Goal: Task Accomplishment & Management: Use online tool/utility

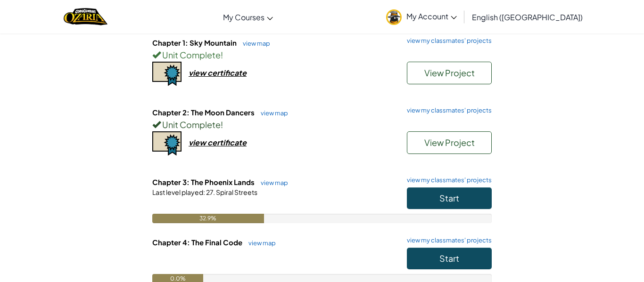
scroll to position [113, 0]
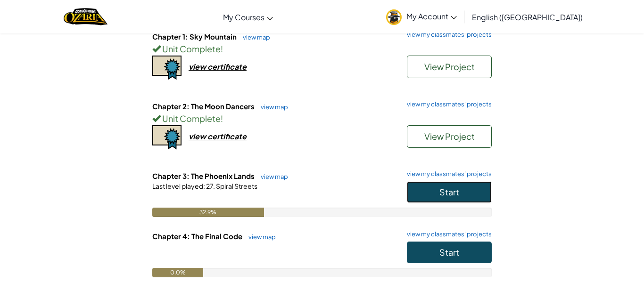
click at [435, 188] on button "Start" at bounding box center [449, 192] width 85 height 22
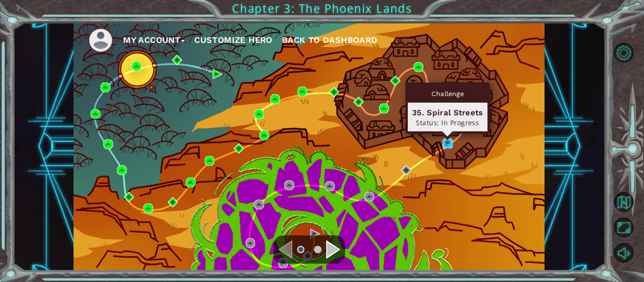
click at [448, 147] on img at bounding box center [447, 144] width 10 height 10
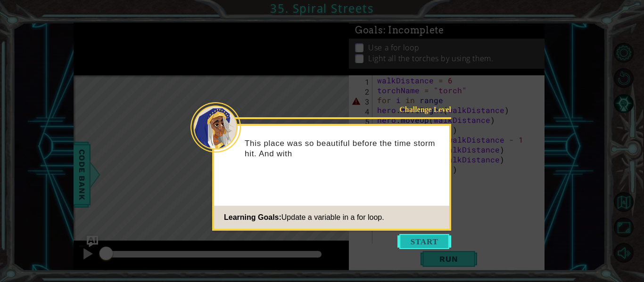
click at [424, 243] on button "Start" at bounding box center [424, 241] width 54 height 15
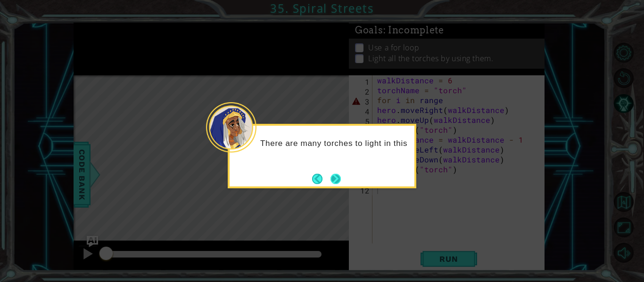
click at [339, 178] on button "Next" at bounding box center [335, 179] width 10 height 10
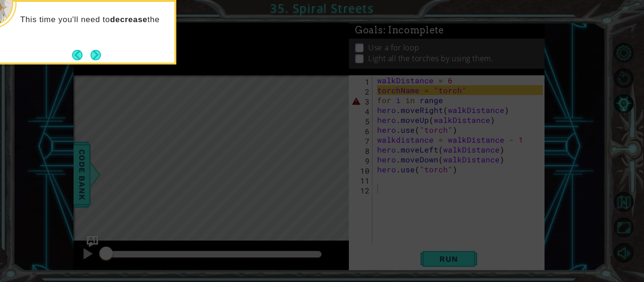
click at [447, 104] on icon at bounding box center [322, 42] width 644 height 480
click at [442, 101] on icon at bounding box center [322, 42] width 644 height 480
click at [97, 55] on button "Next" at bounding box center [95, 55] width 10 height 10
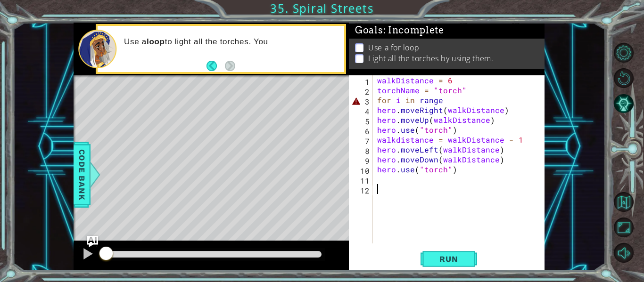
click at [440, 99] on div "walkDistance = 6 torchName = "torch" for i in range hero . moveRight ( walkDist…" at bounding box center [461, 169] width 172 height 188
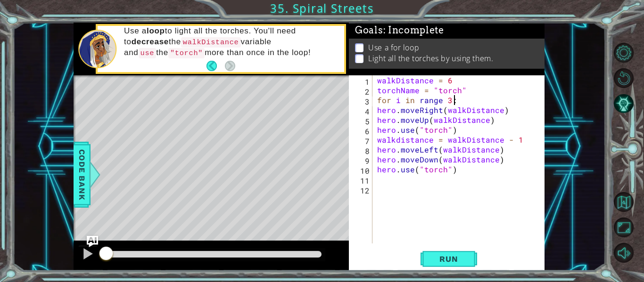
scroll to position [0, 5]
click at [428, 256] on button "Run" at bounding box center [448, 259] width 57 height 19
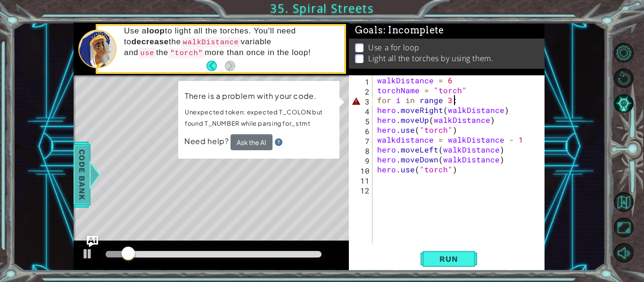
click at [89, 177] on div at bounding box center [95, 175] width 12 height 28
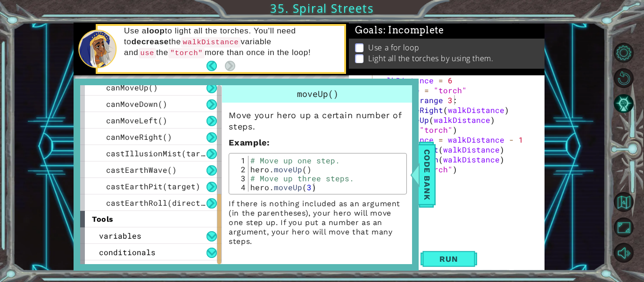
scroll to position [332, 0]
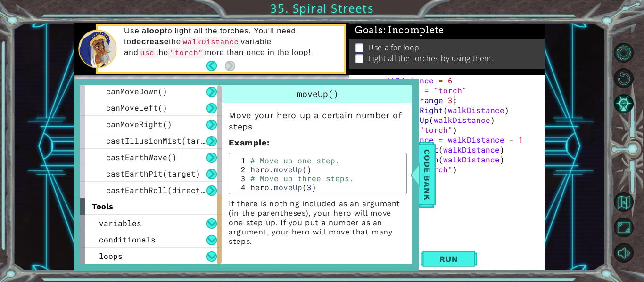
drag, startPoint x: 218, startPoint y: 116, endPoint x: 223, endPoint y: 253, distance: 136.2
click at [223, 253] on div "methods hero moveUp() moveDown() moveLeft() moveRight() sneakUp() sneakDown() s…" at bounding box center [246, 174] width 332 height 179
click at [187, 254] on div "loops" at bounding box center [150, 256] width 141 height 16
click at [211, 257] on button at bounding box center [211, 257] width 10 height 10
click at [211, 256] on button at bounding box center [211, 257] width 10 height 10
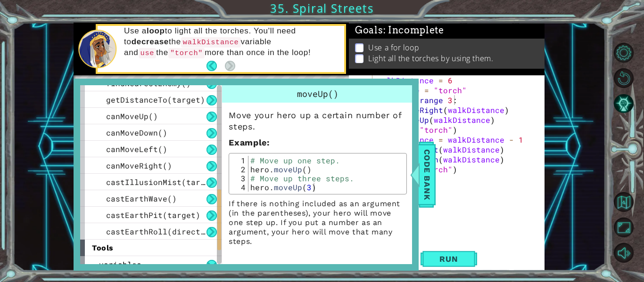
scroll to position [349, 0]
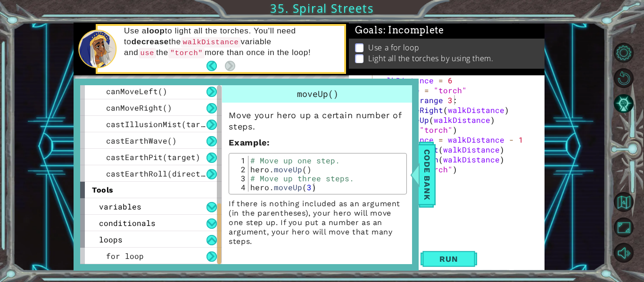
drag, startPoint x: 219, startPoint y: 207, endPoint x: 217, endPoint y: 234, distance: 27.4
click at [217, 234] on div at bounding box center [219, 234] width 4 height 61
click at [146, 258] on div "for loop" at bounding box center [150, 256] width 141 height 16
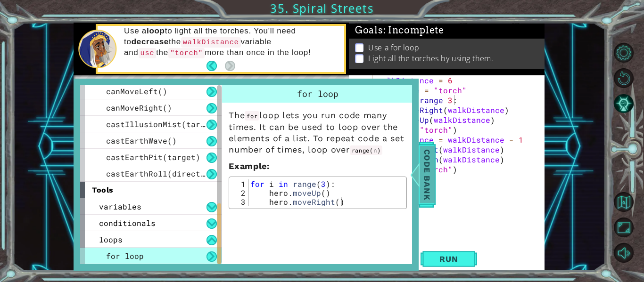
click at [418, 162] on div at bounding box center [415, 175] width 12 height 28
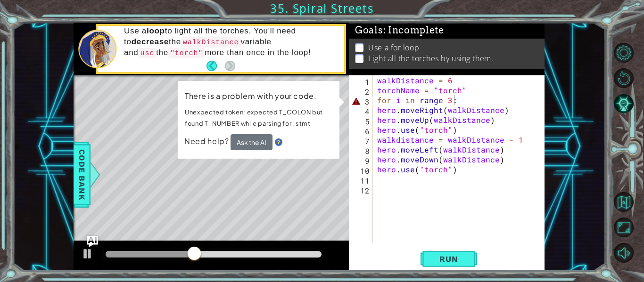
click at [444, 102] on div "walkDistance = 6 torchName = "torch" for i in range 3 : hero . moveRight ( walk…" at bounding box center [461, 169] width 172 height 188
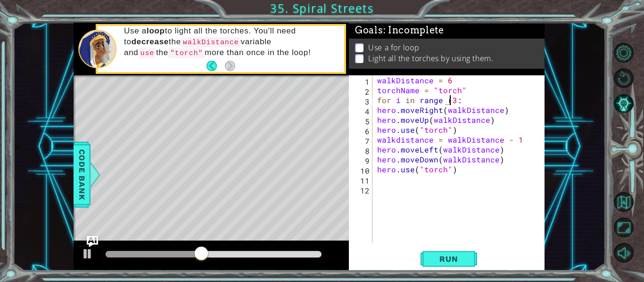
click at [453, 100] on div "walkDistance = 6 torchName = "torch" for i in range ( 3 : hero . moveRight ( wa…" at bounding box center [461, 169] width 172 height 188
click at [451, 258] on span "Run" at bounding box center [448, 258] width 37 height 9
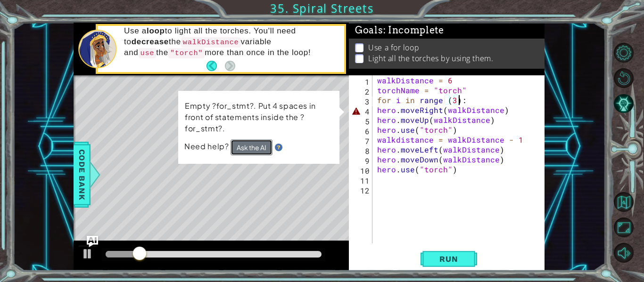
click at [250, 147] on button "Ask the AI" at bounding box center [251, 147] width 42 height 16
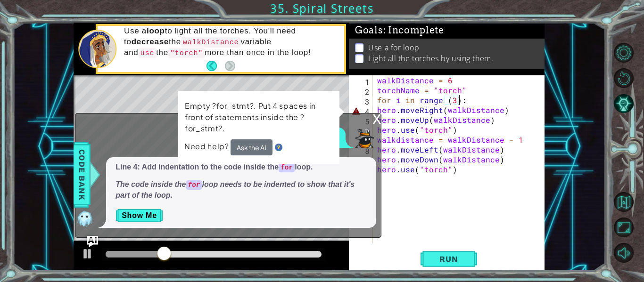
click at [378, 100] on div "walkDistance = 6 torchName = "torch" for i in range ( 3 ) : hero . moveRight ( …" at bounding box center [461, 169] width 172 height 188
click at [375, 108] on div "walkDistance = 6 torchName = "torch" for i in range ( 3 ) : hero . moveRight ( …" at bounding box center [461, 169] width 172 height 188
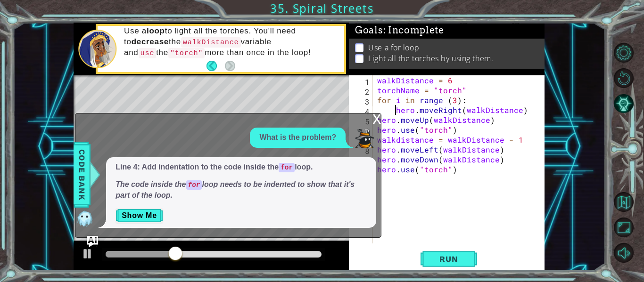
click at [378, 118] on div "x" at bounding box center [376, 118] width 8 height 9
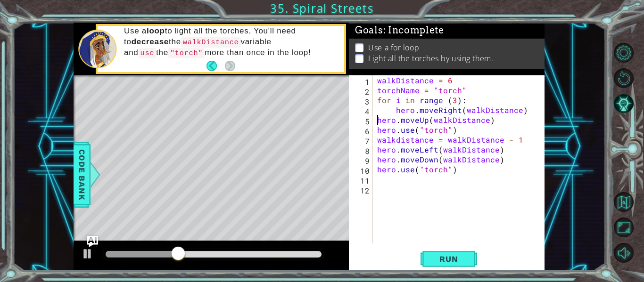
click at [378, 118] on div "walkDistance = 6 torchName = "torch" for i in range ( 3 ) : hero . moveRight ( …" at bounding box center [461, 169] width 172 height 188
click at [378, 131] on div "walkDistance = 6 torchName = "torch" for i in range ( 3 ) : hero . moveRight ( …" at bounding box center [461, 169] width 172 height 188
click at [377, 141] on div "walkDistance = 6 torchName = "torch" for i in range ( 3 ) : hero . moveRight ( …" at bounding box center [461, 169] width 172 height 188
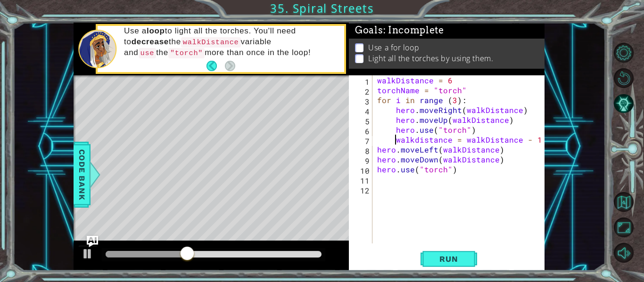
click at [377, 151] on div "walkDistance = 6 torchName = "torch" for i in range ( 3 ) : hero . moveRight ( …" at bounding box center [461, 169] width 172 height 188
click at [377, 162] on div "walkDistance = 6 torchName = "torch" for i in range ( 3 ) : hero . moveRight ( …" at bounding box center [461, 169] width 172 height 188
click at [377, 171] on div "walkDistance = 6 torchName = "torch" for i in range ( 3 ) : hero . moveRight ( …" at bounding box center [461, 169] width 172 height 188
type textarea "hero.use("torch")"
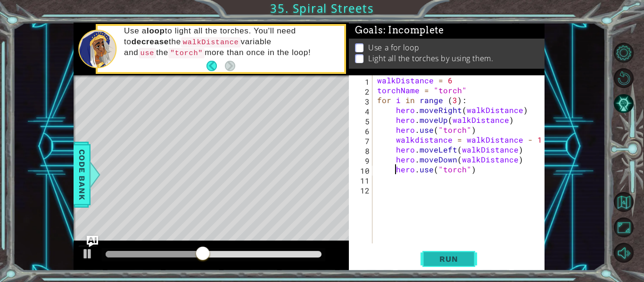
click at [449, 256] on span "Run" at bounding box center [448, 258] width 37 height 9
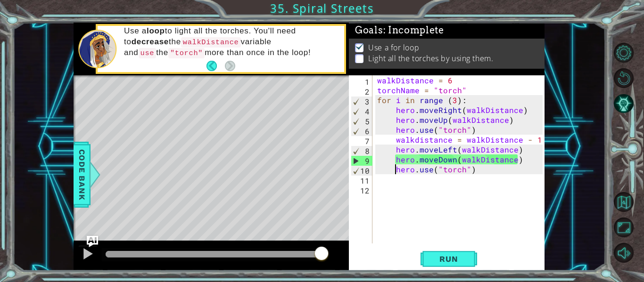
click at [398, 179] on div "walkDistance = 6 torchName = "torch" for i in range ( 3 ) : hero . moveRight ( …" at bounding box center [461, 169] width 172 height 188
click at [623, 98] on button "AI Hint" at bounding box center [623, 104] width 20 height 20
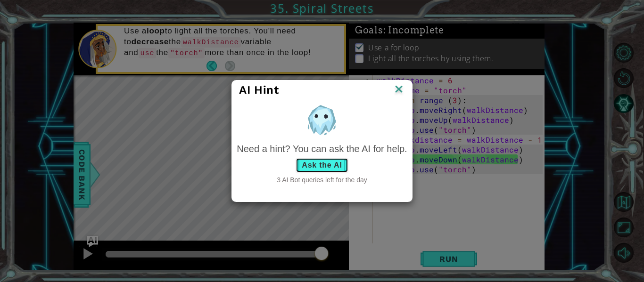
click at [334, 161] on button "Ask the AI" at bounding box center [321, 165] width 52 height 15
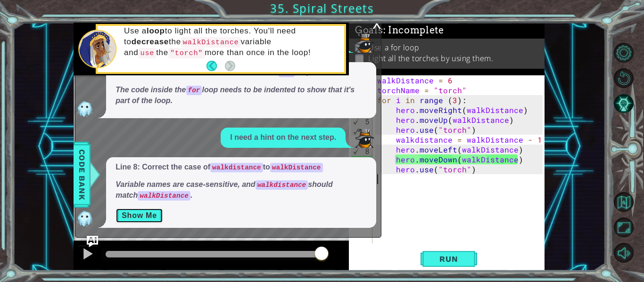
click at [155, 212] on button "Show Me" at bounding box center [139, 215] width 48 height 15
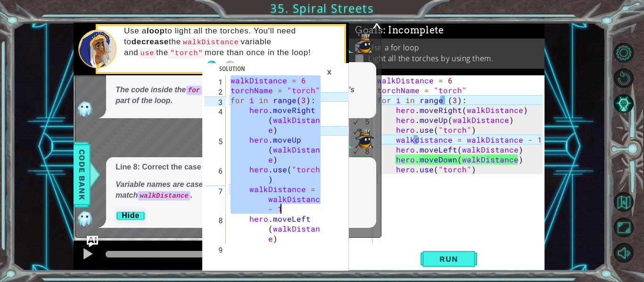
scroll to position [59, 0]
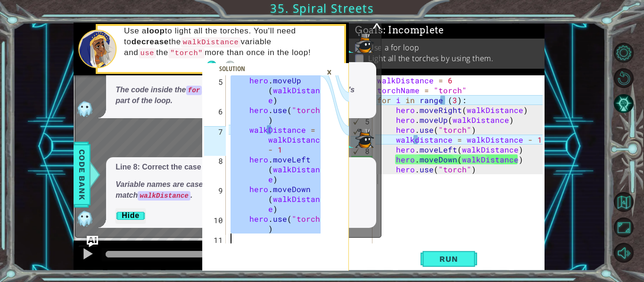
drag, startPoint x: 231, startPoint y: 80, endPoint x: 400, endPoint y: 304, distance: 280.3
click at [400, 282] on html "walkDistance = 6 5 6 7 8 9 10 11 hero . moveUp ( walkDistanc e ) hero . use ( "…" at bounding box center [322, 141] width 644 height 282
type textarea "hero.use("torch")"
click at [328, 72] on div "×" at bounding box center [329, 72] width 15 height 16
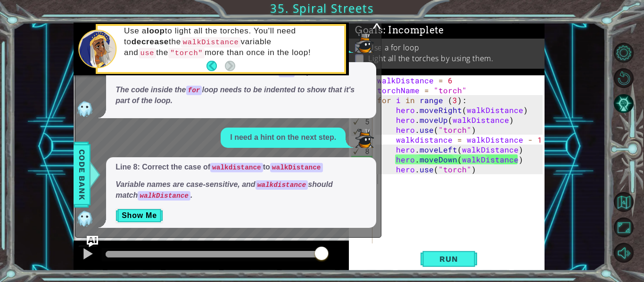
click at [376, 26] on div "x" at bounding box center [376, 22] width 8 height 9
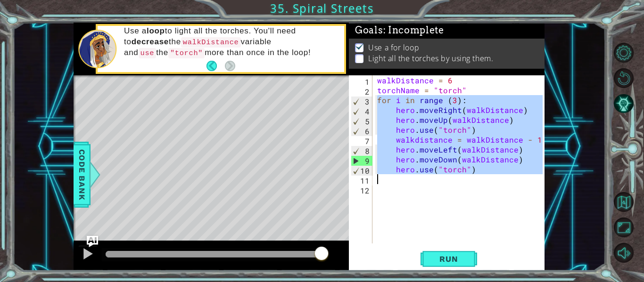
drag, startPoint x: 375, startPoint y: 97, endPoint x: 473, endPoint y: 183, distance: 130.9
click at [473, 183] on div "walkDistance = 6 torchName = "torch" for i in range ( 3 ) : hero . moveRight ( …" at bounding box center [461, 169] width 172 height 188
type textarea "hero.use("torch")"
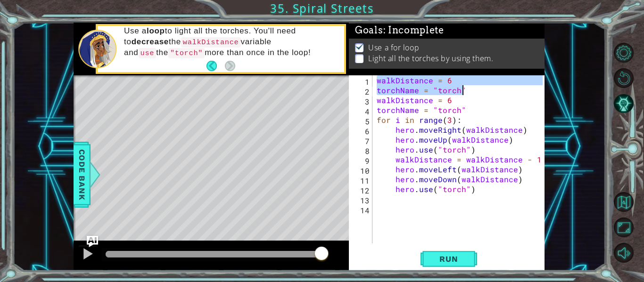
drag, startPoint x: 375, startPoint y: 82, endPoint x: 463, endPoint y: 90, distance: 88.0
click at [463, 90] on div "walkDistance = 6 torchName = "torch" walkDistance = 6 torchName = "torch" for i…" at bounding box center [461, 169] width 172 height 188
type textarea "walkDistance = 6 torchName = "torch""
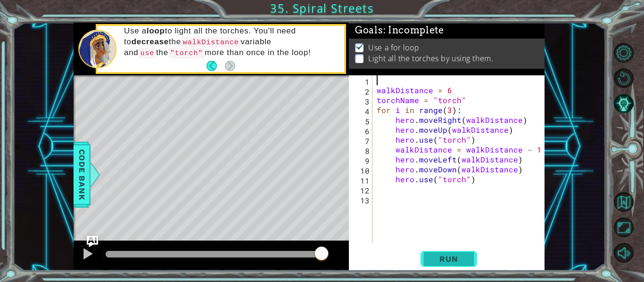
click at [451, 257] on span "Run" at bounding box center [448, 258] width 37 height 9
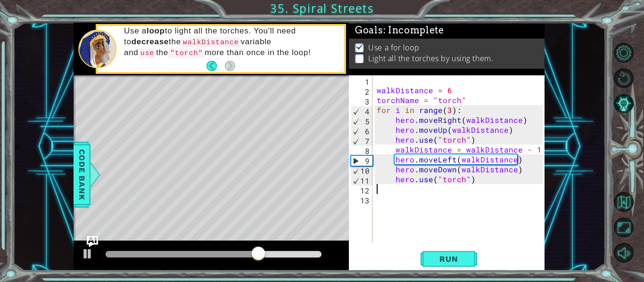
click at [476, 191] on div "walkDistance = 6 torchName = "torch" for i in range ( 3 ) : hero . moveRight ( …" at bounding box center [461, 169] width 172 height 188
click at [472, 178] on div "walkDistance = 6 torchName = "torch" for i in range ( 3 ) : hero . moveRight ( …" at bounding box center [461, 169] width 172 height 188
type textarea "hero.use("torch")"
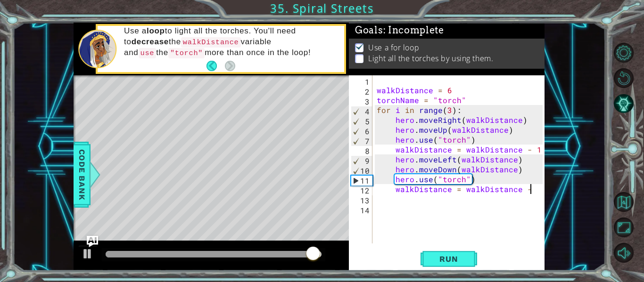
scroll to position [0, 9]
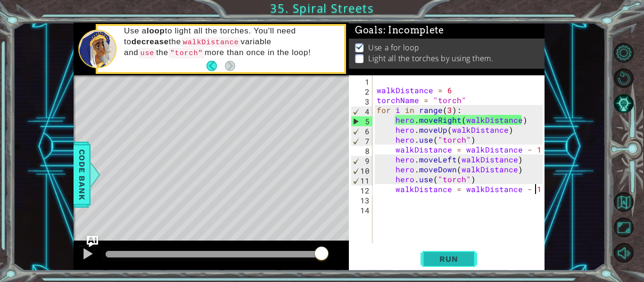
type textarea "walkDistance = walkDistance - 1"
click at [446, 258] on span "Run" at bounding box center [448, 258] width 37 height 9
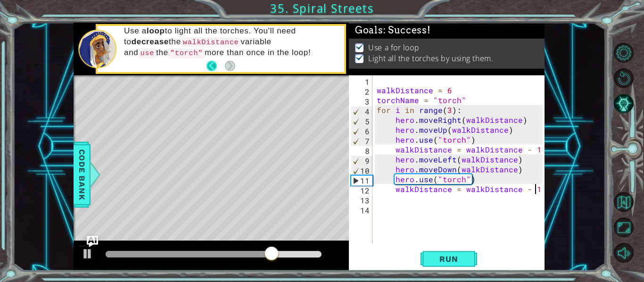
click at [207, 69] on button "Back" at bounding box center [215, 66] width 18 height 10
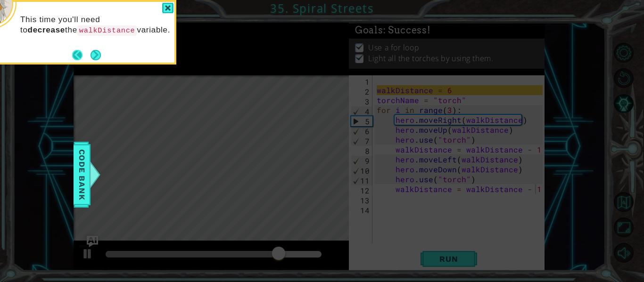
click at [74, 57] on button "Back" at bounding box center [81, 55] width 18 height 10
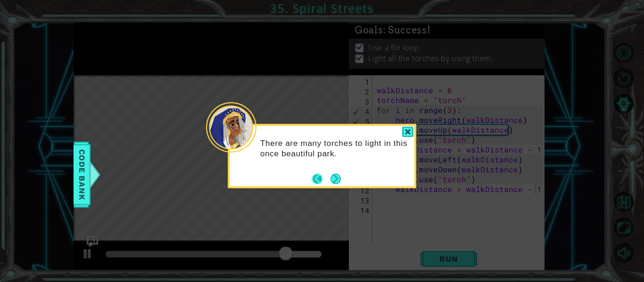
click at [313, 181] on button "Back" at bounding box center [321, 179] width 18 height 10
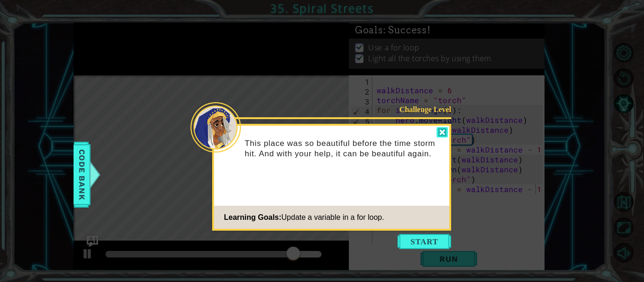
click at [440, 135] on div at bounding box center [441, 132] width 11 height 11
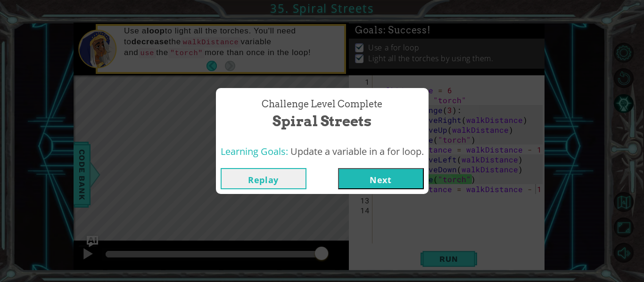
click at [367, 188] on button "Next" at bounding box center [381, 178] width 86 height 21
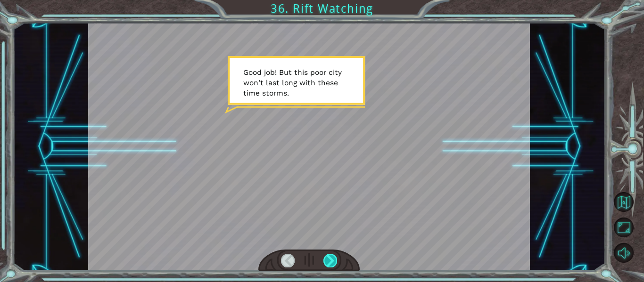
click at [333, 261] on div at bounding box center [330, 260] width 14 height 13
click at [333, 260] on div at bounding box center [330, 260] width 14 height 13
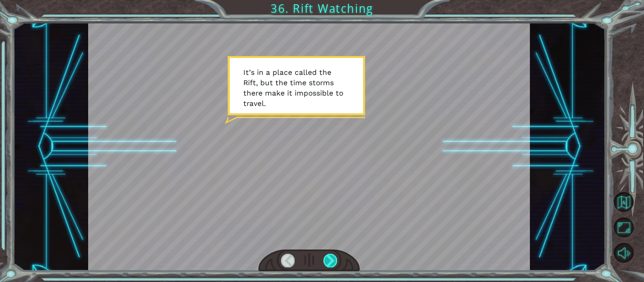
click at [333, 260] on div at bounding box center [330, 260] width 14 height 13
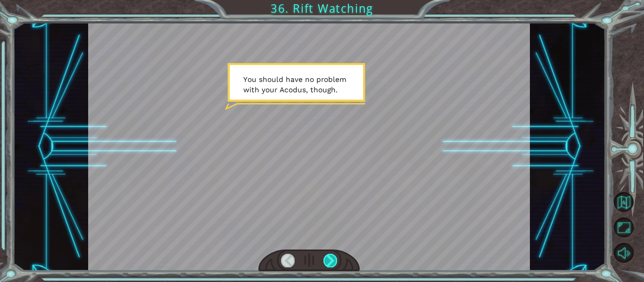
click at [333, 260] on div at bounding box center [330, 260] width 14 height 13
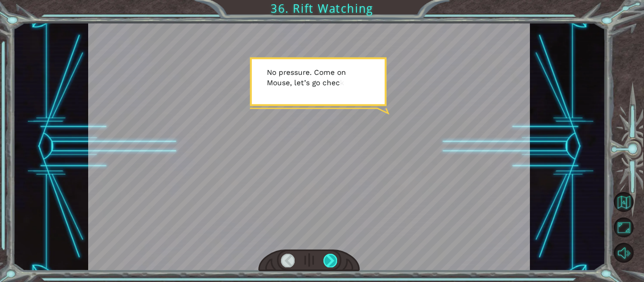
click at [333, 260] on div at bounding box center [330, 260] width 14 height 13
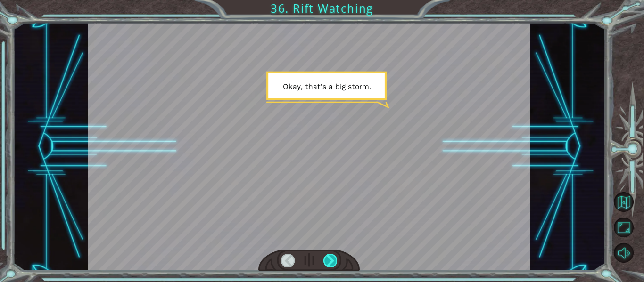
click at [333, 260] on div at bounding box center [330, 260] width 14 height 13
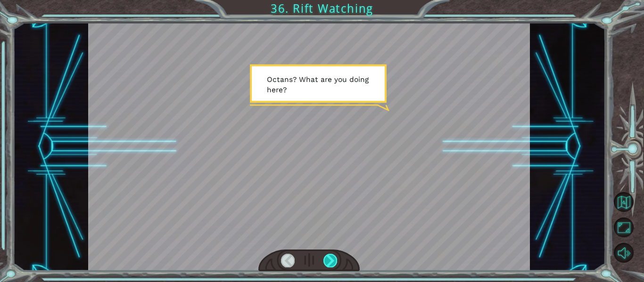
click at [333, 260] on div at bounding box center [330, 260] width 14 height 13
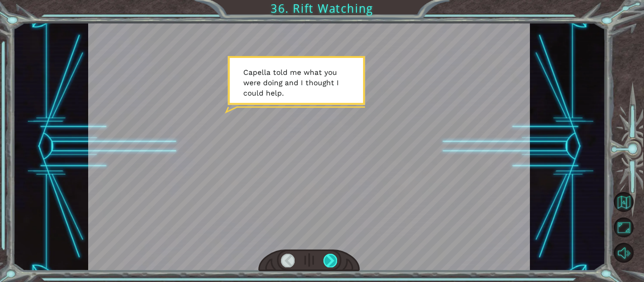
click at [333, 260] on div at bounding box center [330, 260] width 14 height 13
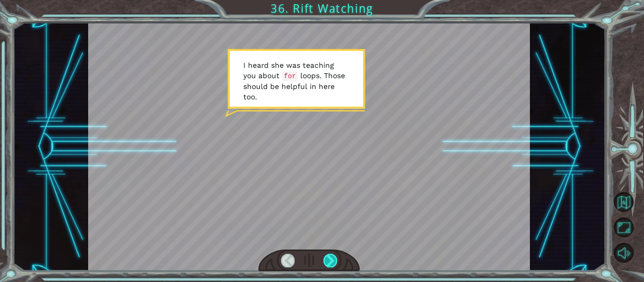
click at [333, 260] on div at bounding box center [330, 260] width 14 height 13
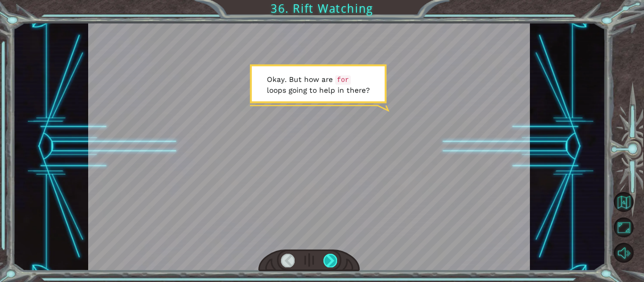
click at [333, 260] on div at bounding box center [330, 260] width 14 height 13
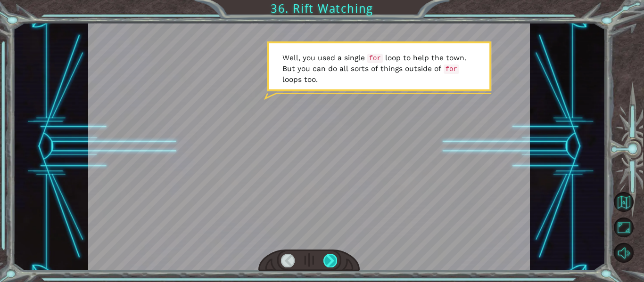
click at [333, 260] on div at bounding box center [330, 260] width 14 height 13
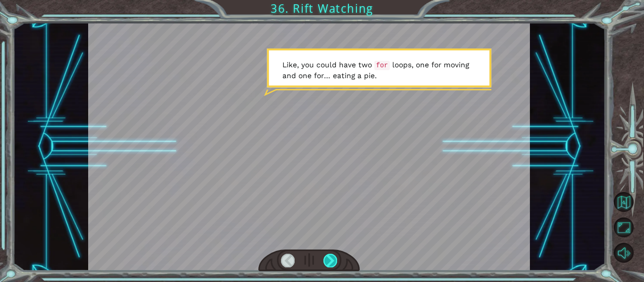
click at [333, 260] on div at bounding box center [330, 260] width 14 height 13
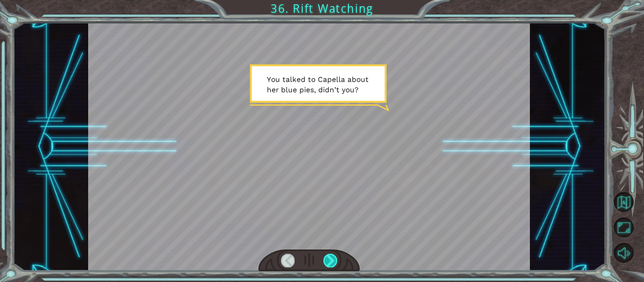
click at [333, 260] on div at bounding box center [330, 260] width 14 height 13
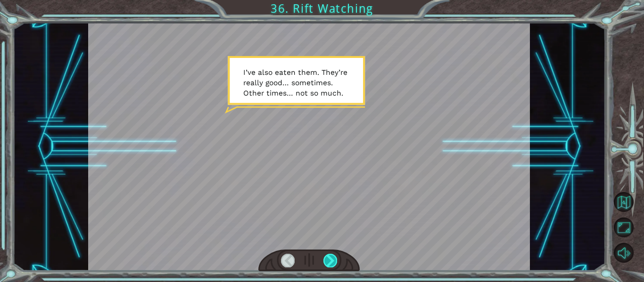
click at [333, 260] on div at bounding box center [330, 260] width 14 height 13
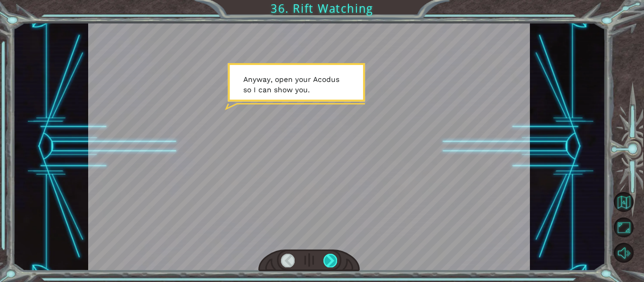
click at [333, 260] on div at bounding box center [330, 260] width 14 height 13
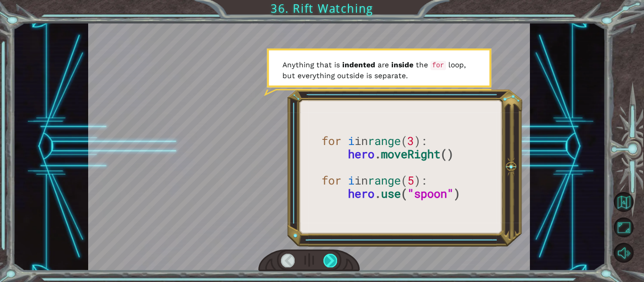
click at [333, 260] on div at bounding box center [330, 260] width 14 height 13
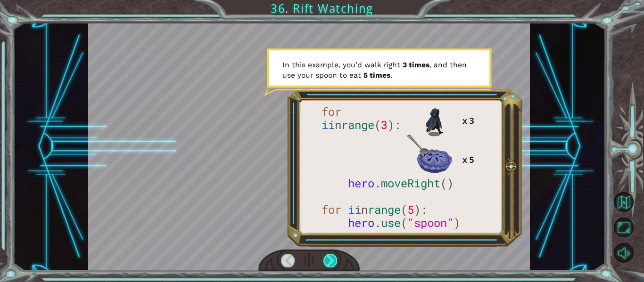
click at [332, 261] on div at bounding box center [330, 260] width 14 height 13
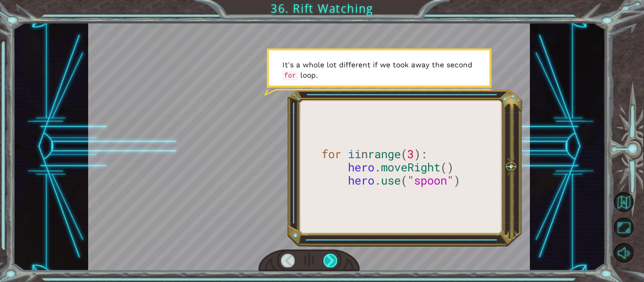
click at [332, 261] on div at bounding box center [330, 260] width 14 height 13
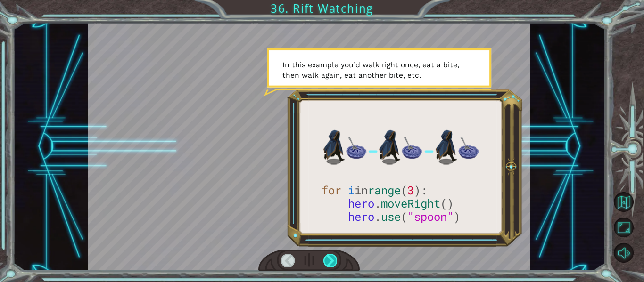
click at [327, 260] on div at bounding box center [330, 260] width 14 height 13
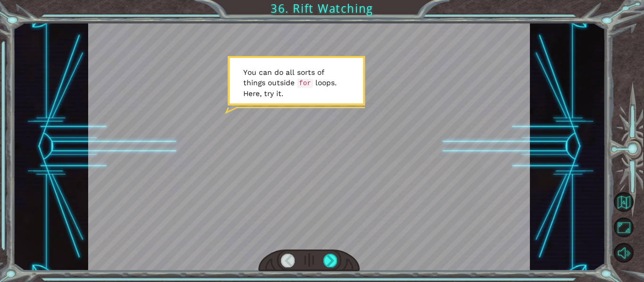
click at [321, 260] on div at bounding box center [309, 261] width 102 height 22
click at [333, 261] on div at bounding box center [330, 260] width 14 height 13
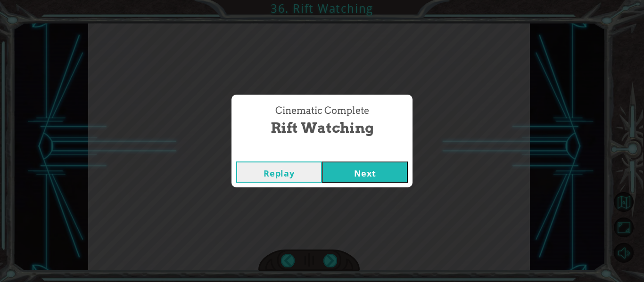
click at [345, 168] on button "Next" at bounding box center [365, 172] width 86 height 21
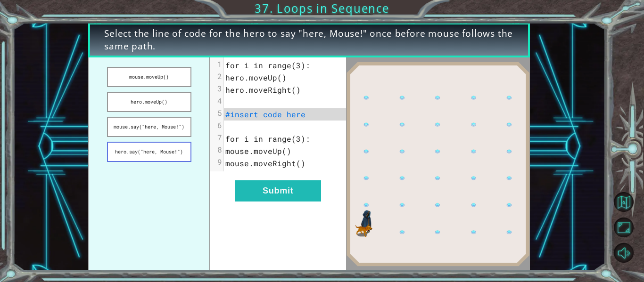
click at [137, 158] on button "hero.say("here, Mouse!")" at bounding box center [149, 152] width 84 height 20
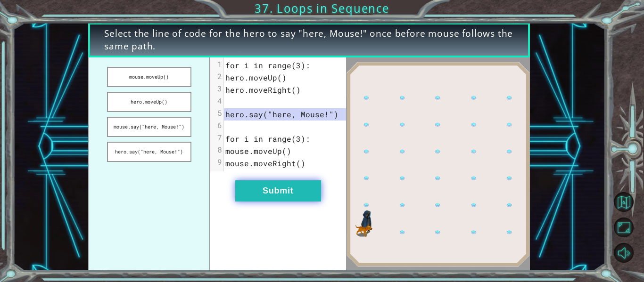
click at [269, 189] on button "Submit" at bounding box center [278, 190] width 86 height 21
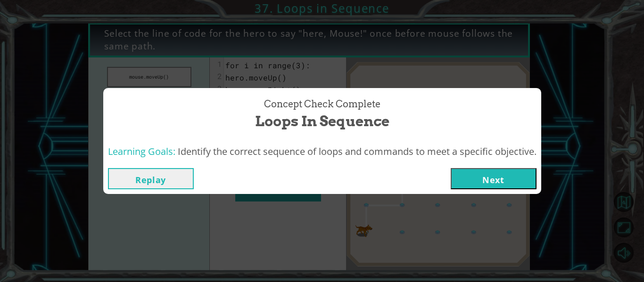
click at [479, 177] on button "Next" at bounding box center [493, 178] width 86 height 21
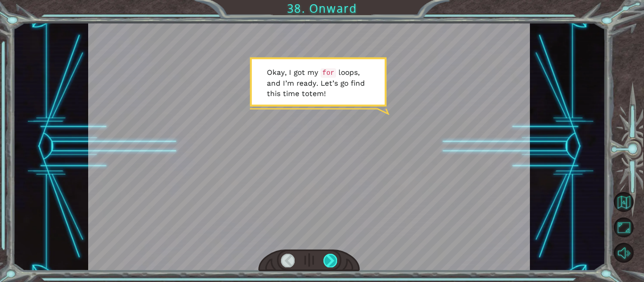
click at [330, 260] on div at bounding box center [330, 260] width 14 height 13
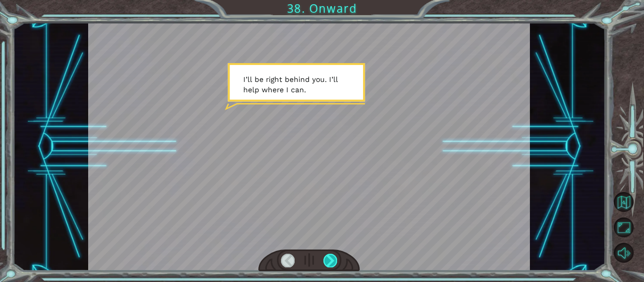
click at [330, 260] on div at bounding box center [330, 260] width 14 height 13
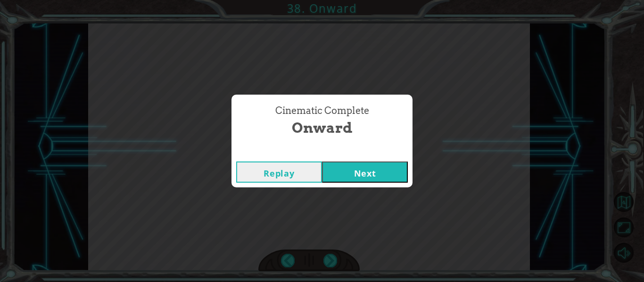
click at [327, 175] on button "Next" at bounding box center [365, 172] width 86 height 21
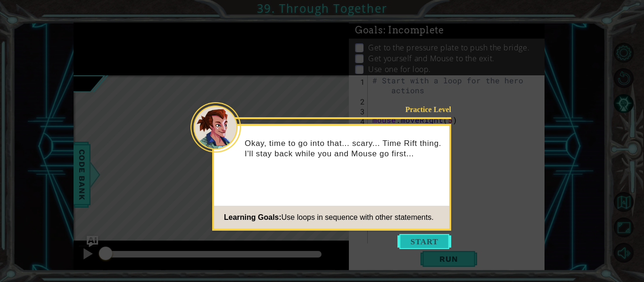
click at [425, 247] on button "Start" at bounding box center [424, 241] width 54 height 15
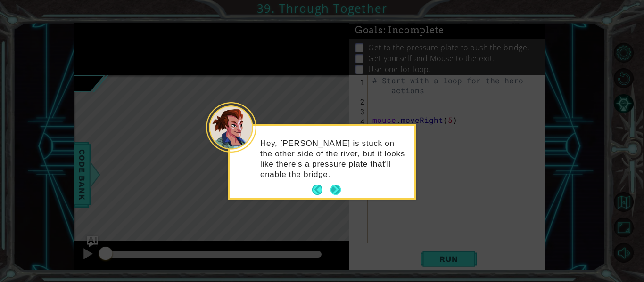
click at [335, 185] on button "Next" at bounding box center [335, 190] width 10 height 10
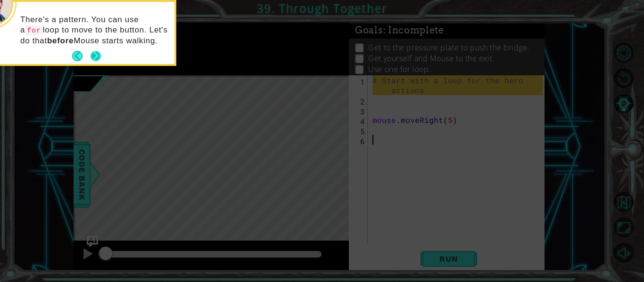
click at [101, 55] on button "Next" at bounding box center [95, 56] width 10 height 10
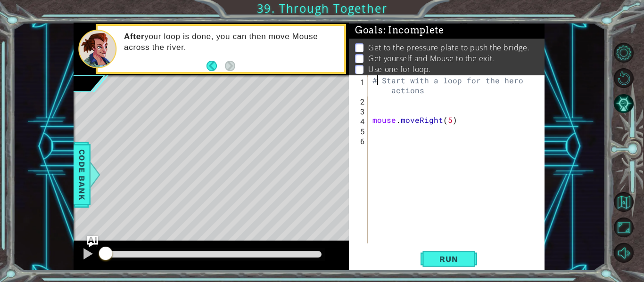
click at [377, 79] on div "# Start with a loop for the hero actions mouse . moveRight ( 5 )" at bounding box center [458, 174] width 177 height 198
click at [430, 93] on div "# Start with a loop for the hero actions mouse . moveRight ( 5 )" at bounding box center [458, 174] width 177 height 198
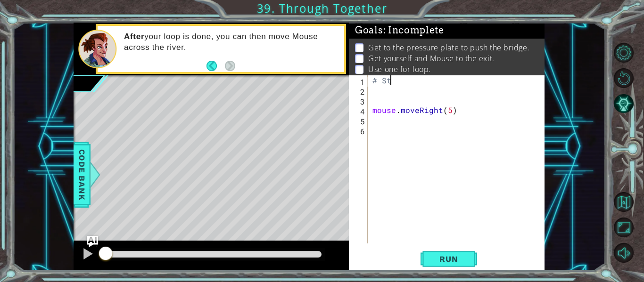
type textarea "#"
type textarea "walkDistance = 2"
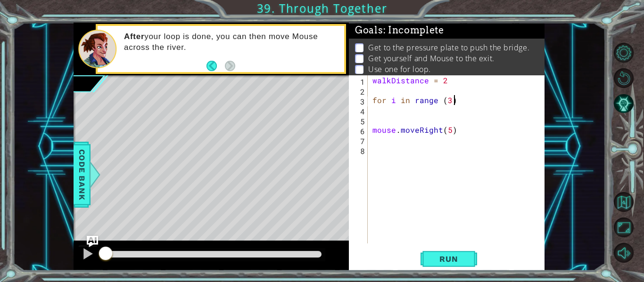
scroll to position [0, 5]
type textarea "for i in range (3):"
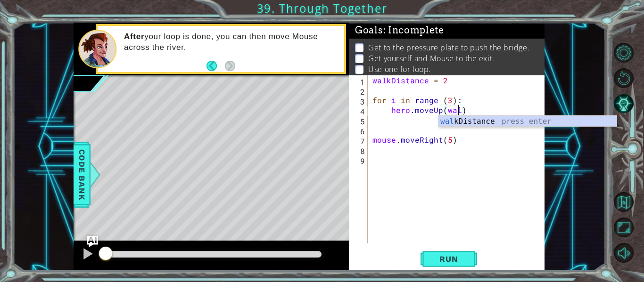
scroll to position [0, 6]
type textarea "hero.moveUp(walkDistance)"
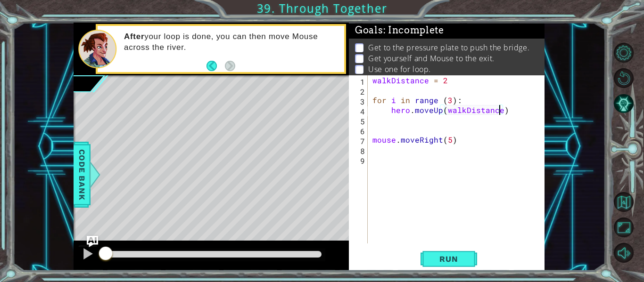
click at [510, 106] on div "walkDistance = 2 for i in range ( 3 ) : hero . moveUp ( walkDistance ) mouse . …" at bounding box center [458, 169] width 177 height 188
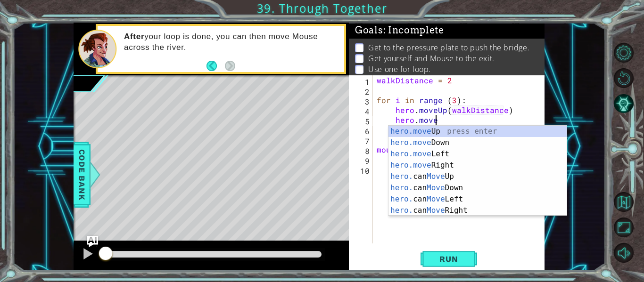
scroll to position [0, 3]
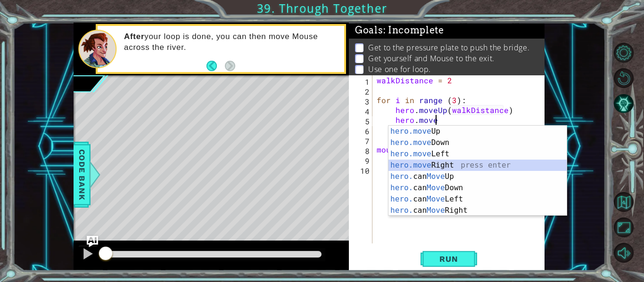
click at [515, 161] on div "hero.move Up press enter hero.move Down press enter hero.move Left press enter …" at bounding box center [477, 182] width 178 height 113
type textarea "hero.moveRight(1)"
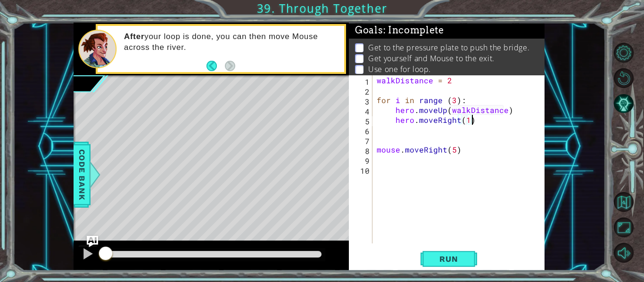
click at [481, 121] on div "walkDistance = 2 for i in range ( 3 ) : hero . moveUp ( walkDistance ) hero . m…" at bounding box center [461, 169] width 172 height 188
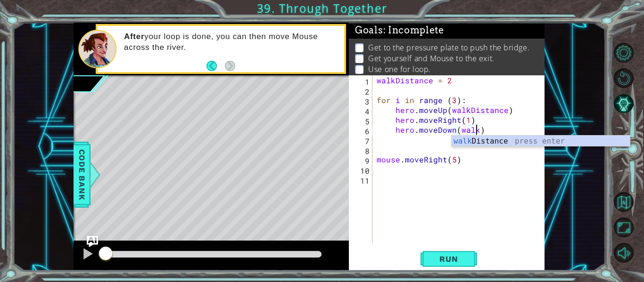
scroll to position [0, 6]
type textarea "hero.moveDown(walkDistance)"
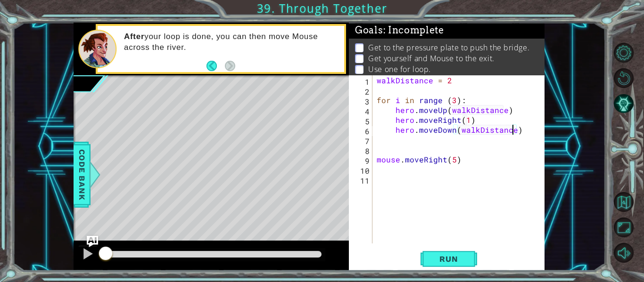
click at [514, 131] on div "walkDistance = 2 for i in range ( 3 ) : hero . moveUp ( walkDistance ) hero . m…" at bounding box center [461, 169] width 172 height 188
click at [518, 132] on div "walkDistance = 2 for i in range ( 3 ) : hero . moveUp ( walkDistance ) hero . m…" at bounding box center [461, 169] width 172 height 188
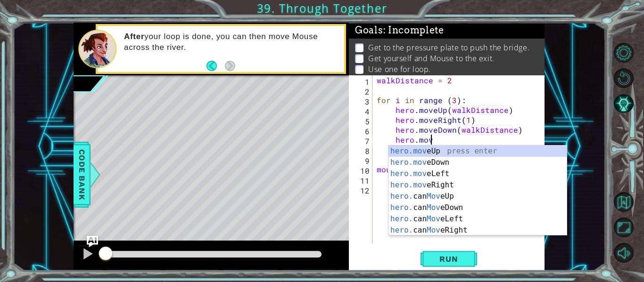
scroll to position [0, 3]
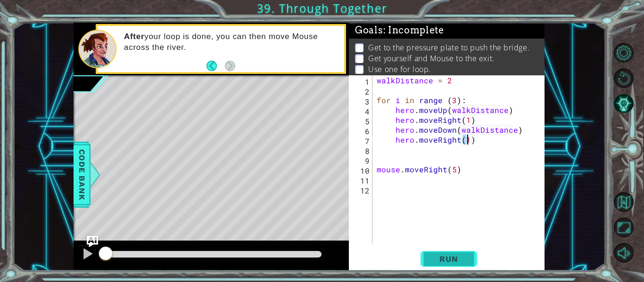
click at [443, 261] on span "Run" at bounding box center [448, 258] width 37 height 9
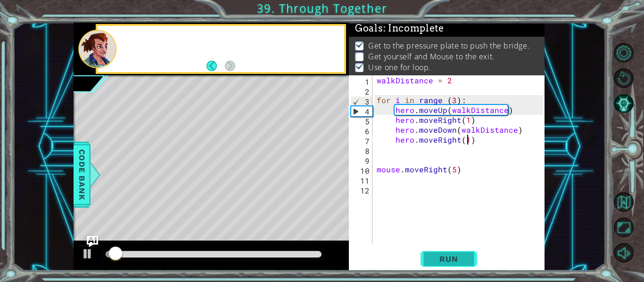
scroll to position [2, 0]
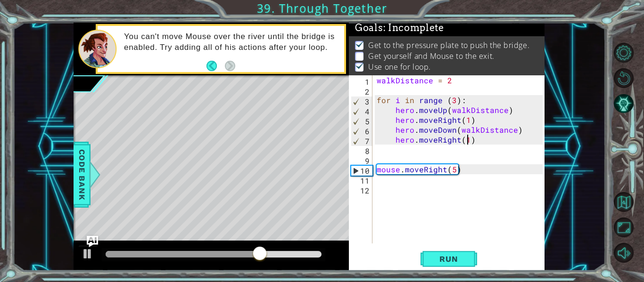
click at [464, 171] on div "walkDistance = 2 for i in range ( 3 ) : hero . moveUp ( walkDistance ) hero . m…" at bounding box center [461, 169] width 172 height 188
type textarea "mouse.moveRight(5)"
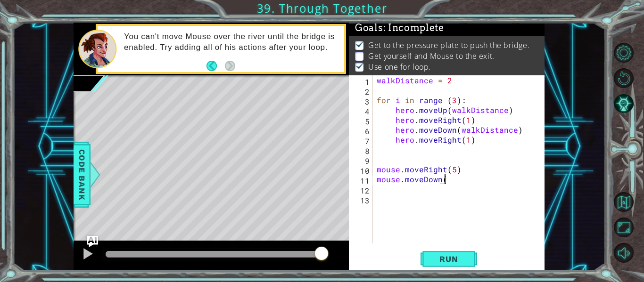
scroll to position [0, 4]
type textarea "mouse.moveDown(3)"
type textarea "mouse.moveRight()"
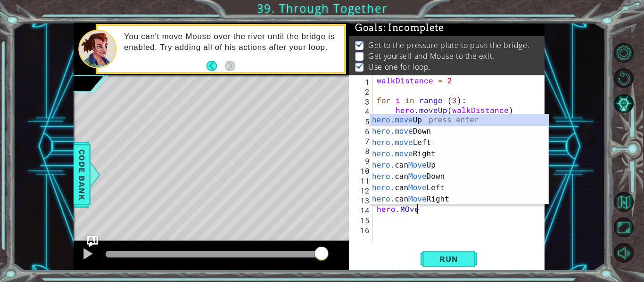
scroll to position [0, 2]
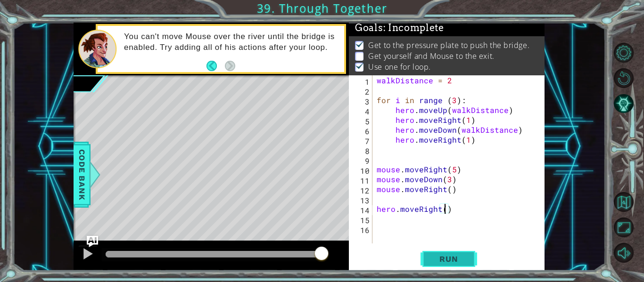
type textarea "hero.moveRight()"
click at [468, 256] on button "Run" at bounding box center [448, 259] width 57 height 19
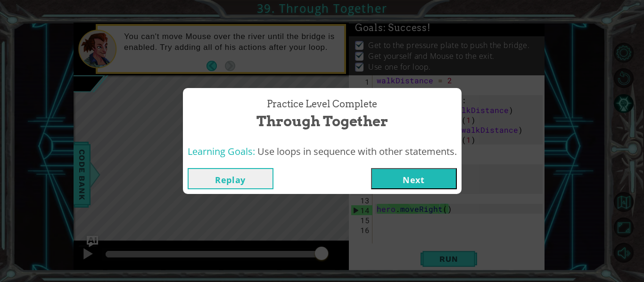
click at [392, 172] on button "Next" at bounding box center [414, 178] width 86 height 21
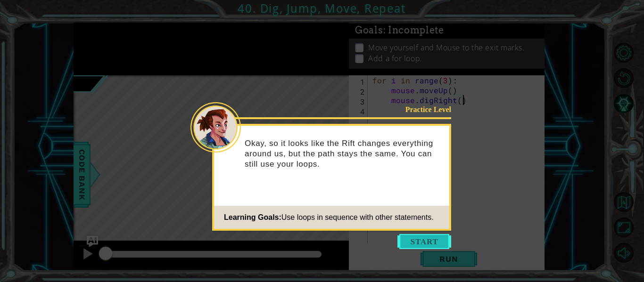
click at [427, 243] on button "Start" at bounding box center [424, 241] width 54 height 15
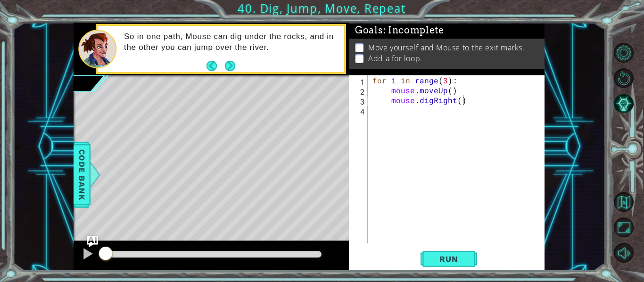
click at [231, 60] on footer at bounding box center [220, 66] width 29 height 14
click at [231, 61] on button "Next" at bounding box center [230, 66] width 10 height 10
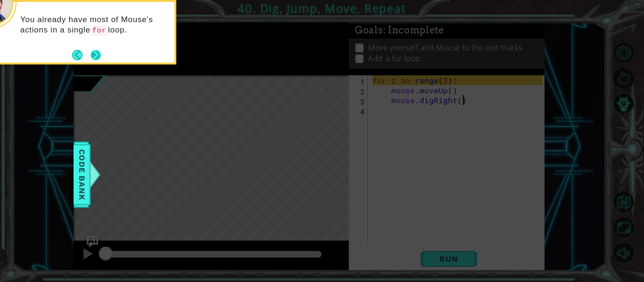
click at [95, 53] on button "Next" at bounding box center [95, 55] width 10 height 10
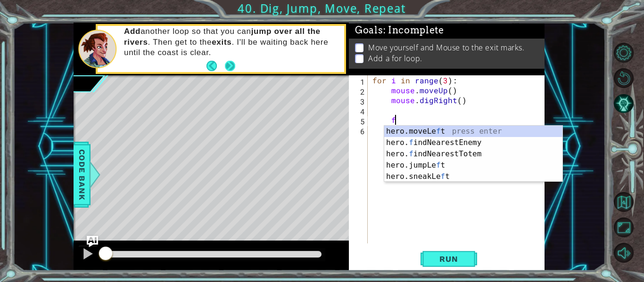
scroll to position [0, 1]
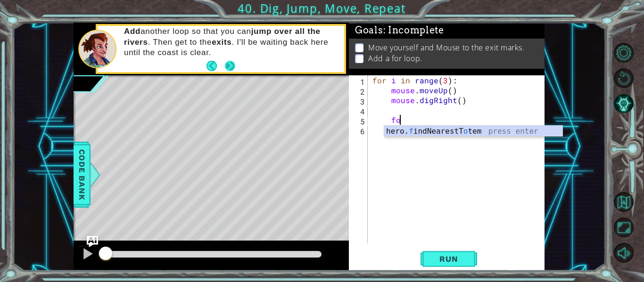
type textarea "f"
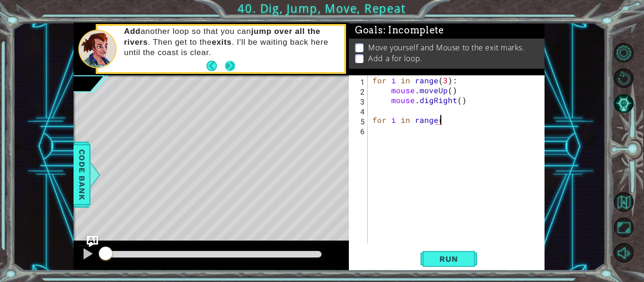
scroll to position [0, 4]
type textarea "for i in range(3)"
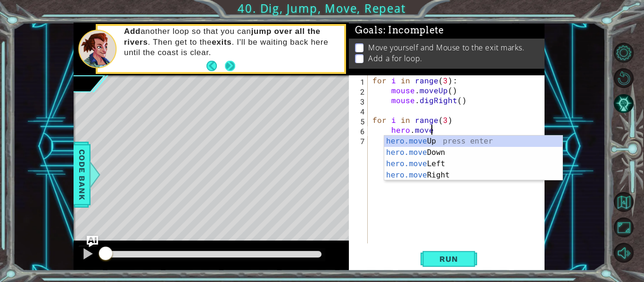
scroll to position [0, 3]
click at [427, 154] on div "hero.move Up press enter hero.move Down press enter hero.move Left press enter …" at bounding box center [473, 170] width 178 height 68
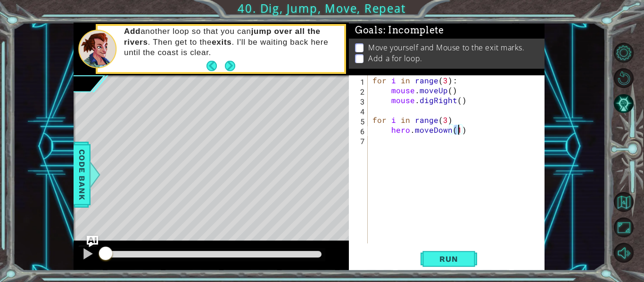
type textarea "hero.moveDown()"
click at [471, 133] on div "for i in range ( 3 ) : mouse . moveUp ( ) mouse . digRight ( ) for i in range (…" at bounding box center [458, 169] width 177 height 188
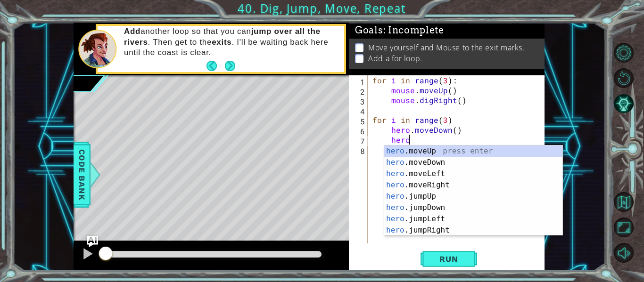
scroll to position [0, 2]
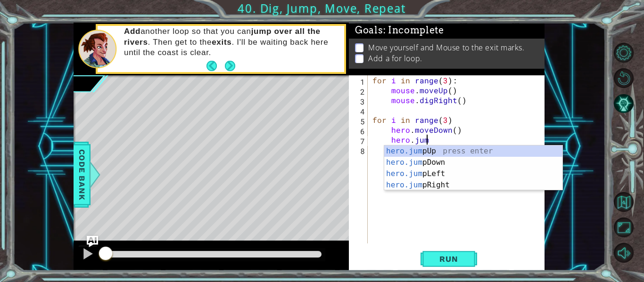
type textarea "hero.jump"
click at [462, 184] on div "hero.jump Up press enter hero.jump Down press enter hero.jump Left press enter …" at bounding box center [473, 180] width 178 height 68
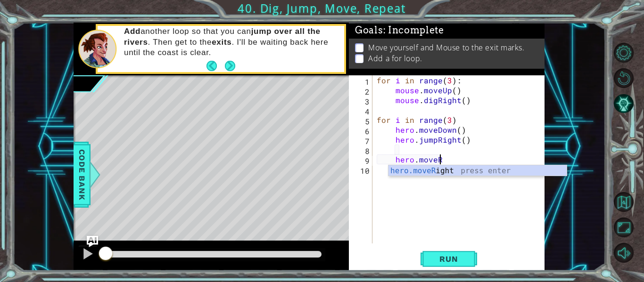
type textarea "hero.moveRight(1)"
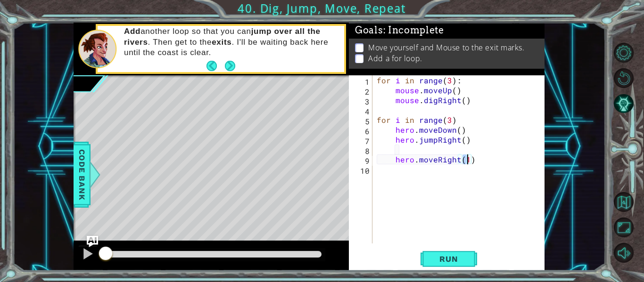
click at [476, 158] on div "for i in range ( 3 ) : mouse . moveUp ( ) mouse . digRight ( ) for i in range (…" at bounding box center [461, 169] width 172 height 188
click at [394, 162] on div "for i in range ( 3 ) : mouse . moveUp ( ) mouse . digRight ( ) for i in range (…" at bounding box center [461, 169] width 172 height 188
type textarea "hero.moveRight(1)"
click at [467, 166] on div "for i in range ( 3 ) : mouse . moveUp ( ) mouse . digRight ( ) for i in range (…" at bounding box center [461, 169] width 172 height 188
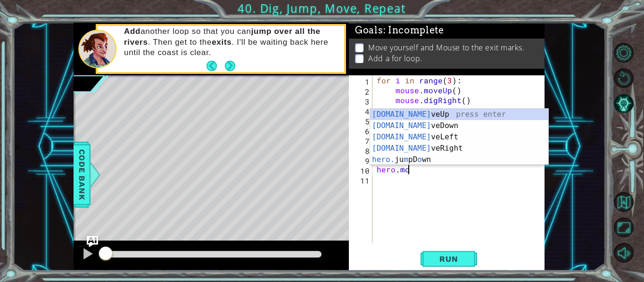
scroll to position [0, 2]
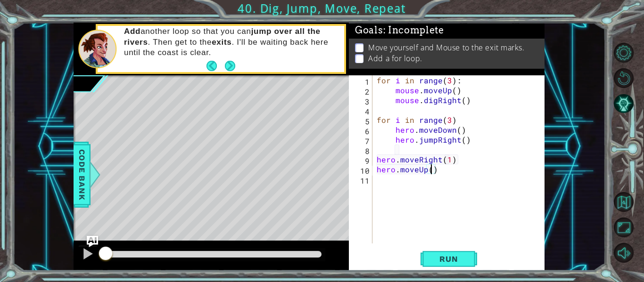
type textarea "hero.moveUp(2)"
click at [442, 170] on div "for i in range ( 3 ) : mouse . moveUp ( ) mouse . digRight ( ) for i in range (…" at bounding box center [461, 169] width 172 height 188
click at [438, 259] on span "Run" at bounding box center [448, 258] width 37 height 9
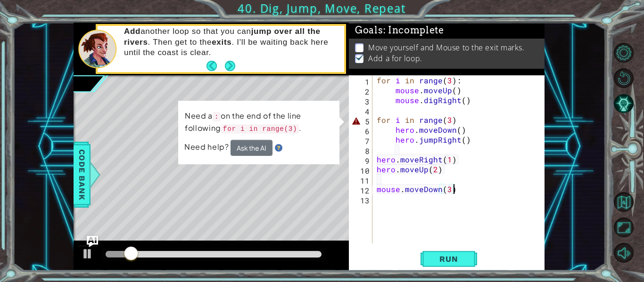
click at [453, 120] on div "for i in range ( 3 ) : mouse . moveUp ( ) mouse . digRight ( ) for i in range (…" at bounding box center [461, 169] width 172 height 188
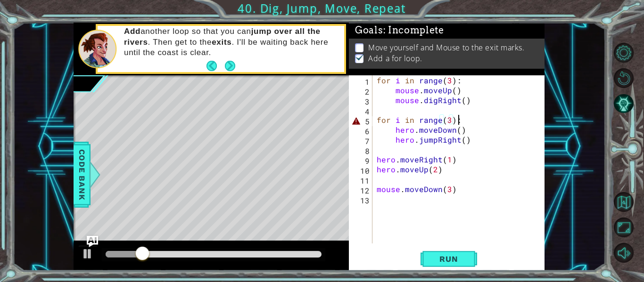
scroll to position [0, 5]
type textarea "for i in range(3):"
click at [430, 253] on button "Run" at bounding box center [448, 259] width 57 height 19
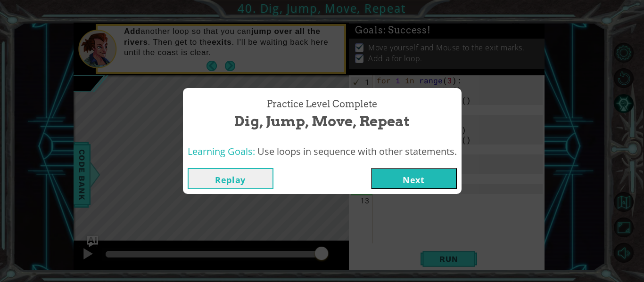
click at [421, 182] on button "Next" at bounding box center [414, 178] width 86 height 21
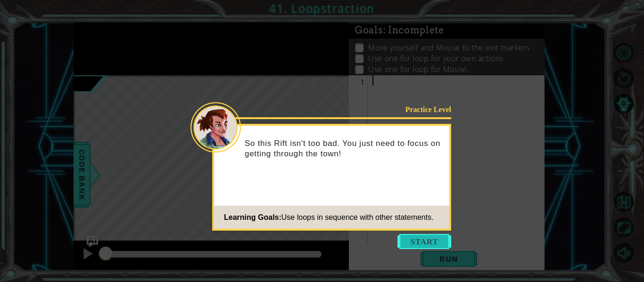
click at [428, 238] on button "Start" at bounding box center [424, 241] width 54 height 15
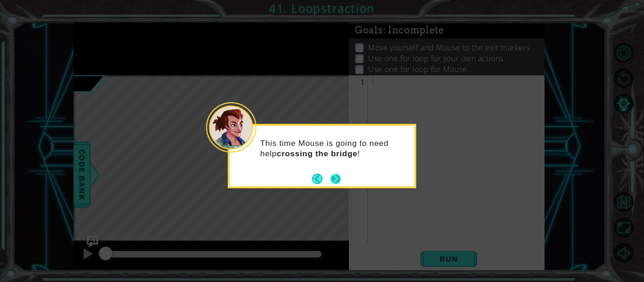
click at [333, 178] on button "Next" at bounding box center [335, 179] width 10 height 10
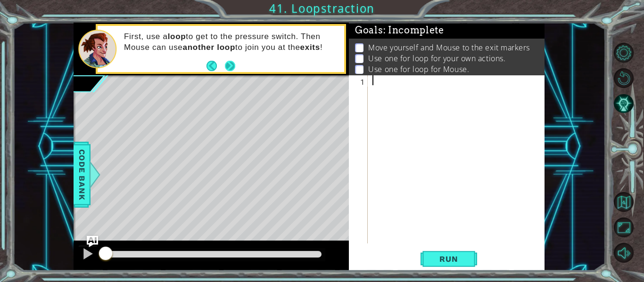
click at [228, 65] on button "Next" at bounding box center [230, 66] width 10 height 10
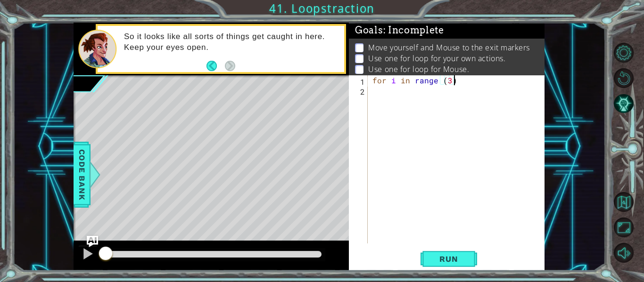
scroll to position [0, 5]
type textarea "for i in range (3):"
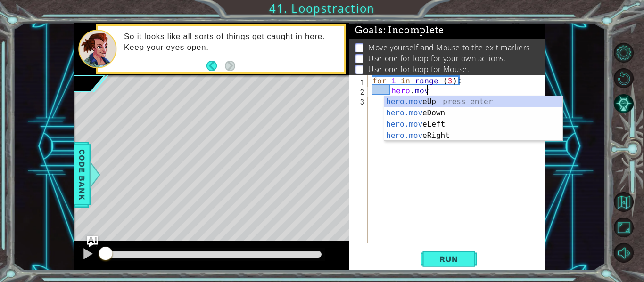
scroll to position [0, 3]
click at [470, 135] on div "hero.move Up press enter hero.move Down press enter hero.move Left press enter …" at bounding box center [473, 130] width 178 height 68
type textarea "hero.moveRight(1)"
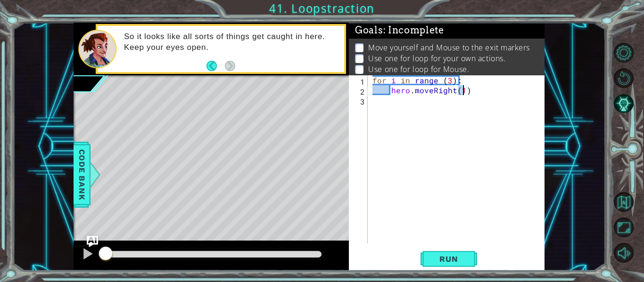
click at [475, 91] on div "for i in range ( 3 ) : hero . moveRight ( 1 )" at bounding box center [458, 169] width 177 height 188
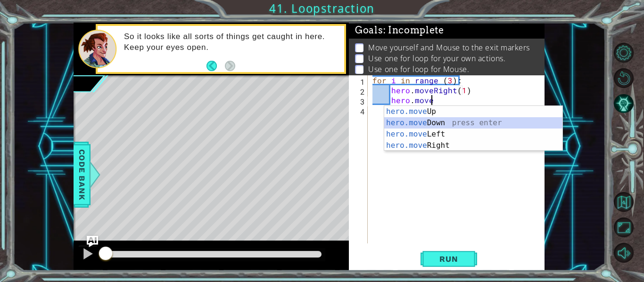
click at [448, 122] on div "hero.move Up press enter hero.move Down press enter hero.move Left press enter …" at bounding box center [473, 140] width 178 height 68
type textarea "hero.moveDown(1)"
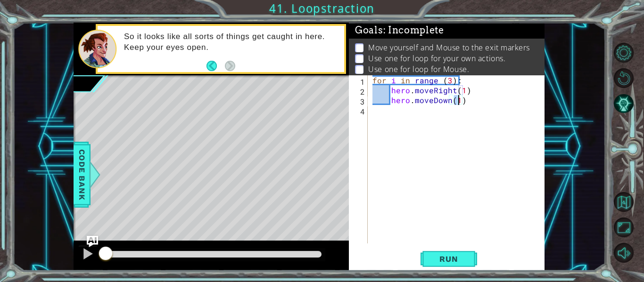
click at [465, 107] on div "for i in range ( 3 ) : hero . moveRight ( 1 ) hero . moveDown ( 1 )" at bounding box center [458, 169] width 177 height 188
type textarea "for i in range(3):"
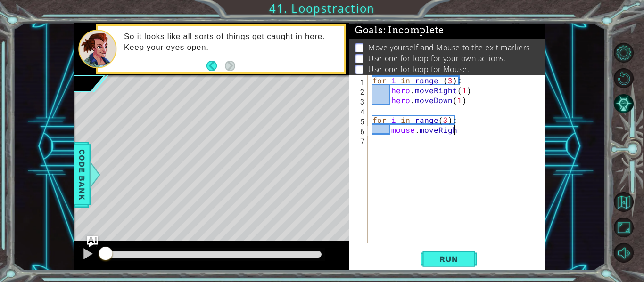
type textarea "mouse.moveRight"
type textarea "mouse.moveDown"
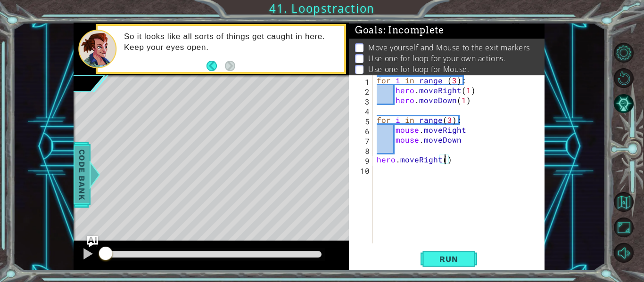
scroll to position [0, 4]
click at [446, 259] on span "Run" at bounding box center [448, 258] width 37 height 9
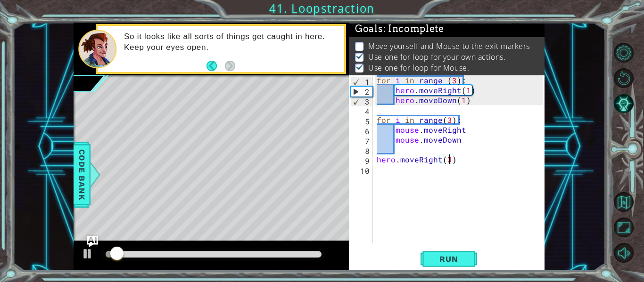
scroll to position [2, 0]
click at [453, 79] on div "for i in range ( 3 ) : hero . moveRight ( 1 ) hero . moveDown ( 1 ) for i in ra…" at bounding box center [461, 169] width 172 height 188
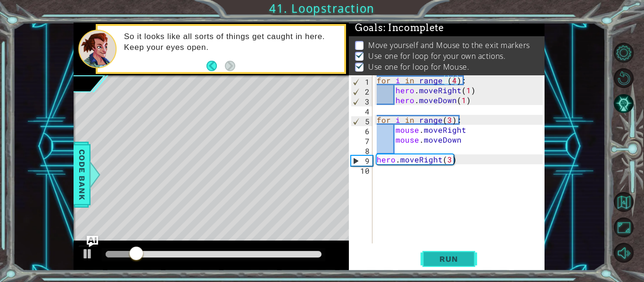
click at [455, 256] on span "Run" at bounding box center [448, 258] width 37 height 9
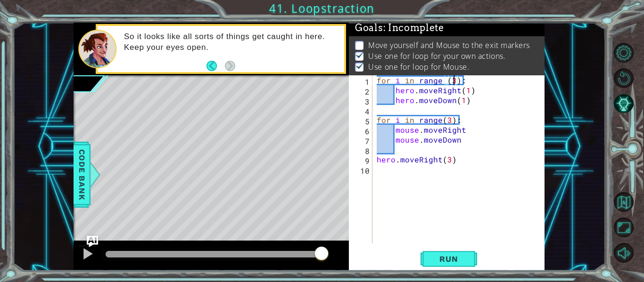
click at [450, 122] on div "for i in range ( 3 ) : hero . moveRight ( 1 ) hero . moveDown ( 1 ) for i in ra…" at bounding box center [461, 169] width 172 height 188
type textarea "for i in range(4):"
click at [454, 250] on button "Run" at bounding box center [448, 259] width 57 height 19
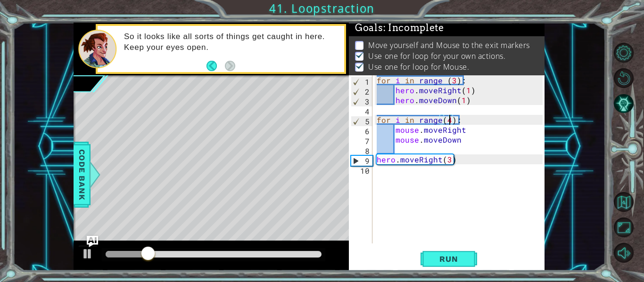
click at [403, 151] on div "for i in range ( 3 ) : hero . moveRight ( 1 ) hero . moveDown ( 1 ) for i in ra…" at bounding box center [461, 169] width 172 height 188
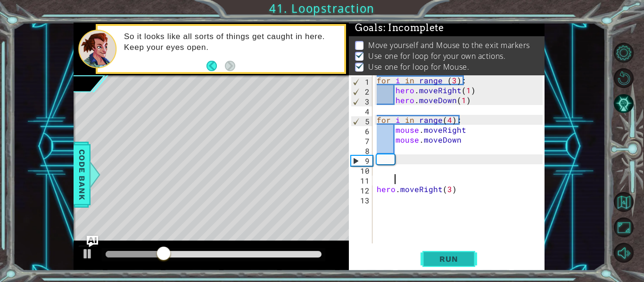
click at [453, 262] on span "Run" at bounding box center [448, 258] width 37 height 9
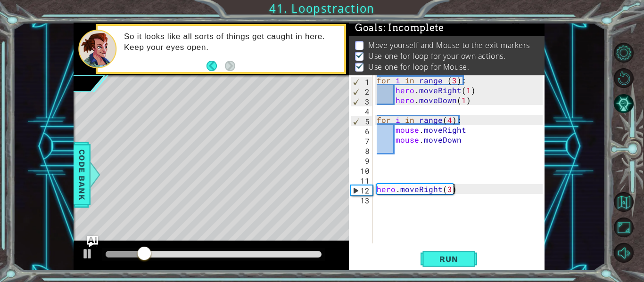
click at [458, 191] on div "for i in range ( 3 ) : hero . moveRight ( 1 ) hero . moveDown ( 1 ) for i in ra…" at bounding box center [461, 169] width 172 height 188
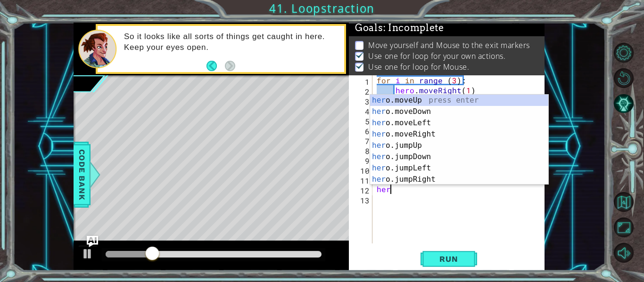
type textarea "h"
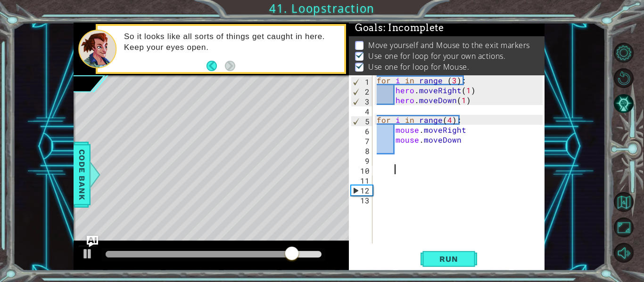
click at [457, 172] on div "for i in range ( 3 ) : hero . moveRight ( 1 ) hero . moveDown ( 1 ) for i in ra…" at bounding box center [461, 169] width 172 height 188
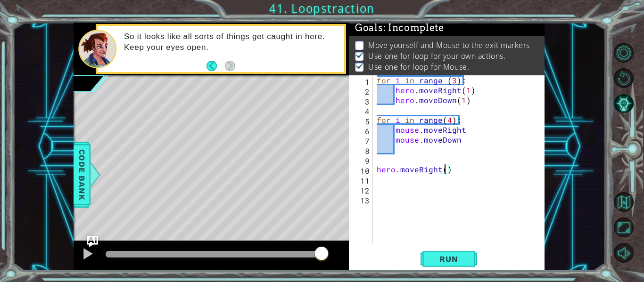
scroll to position [0, 4]
click at [423, 253] on button "Run" at bounding box center [448, 259] width 57 height 19
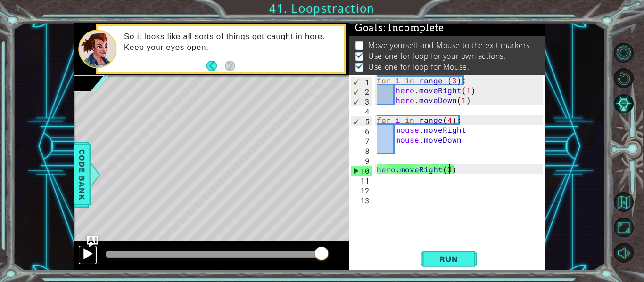
click at [86, 253] on div at bounding box center [88, 254] width 12 height 12
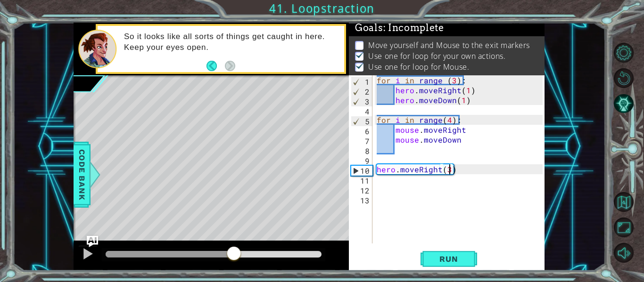
click at [234, 94] on div "methods hero findNearestTotem() findNearestEnemy() getDistanceTo(target) getKin…" at bounding box center [308, 147] width 471 height 248
click at [463, 131] on div "for i in range ( 3 ) : hero . moveRight ( 1 ) hero . moveDown ( 1 ) for i in ra…" at bounding box center [461, 169] width 172 height 188
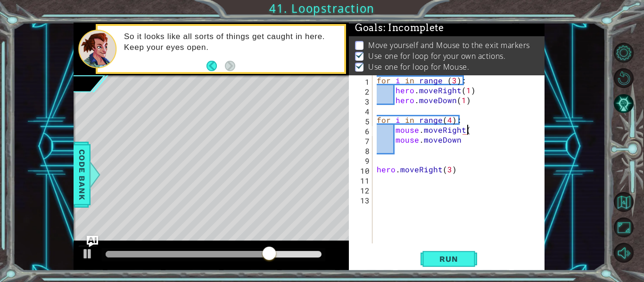
scroll to position [0, 6]
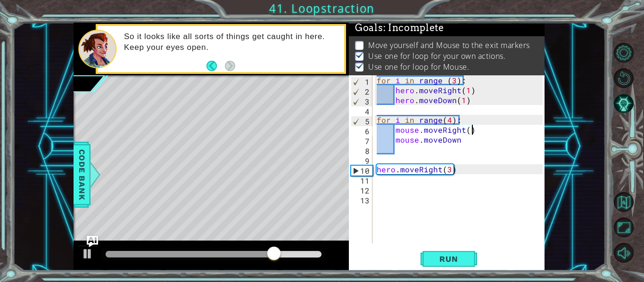
type textarea "mouse.moveDown"
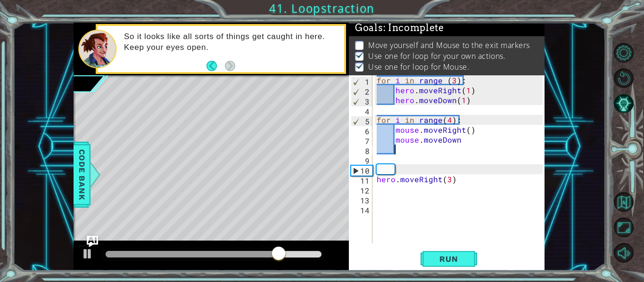
scroll to position [0, 0]
click at [463, 142] on div "for i in range ( 3 ) : hero . moveRight ( 1 ) hero . moveDown ( 1 ) for i in ra…" at bounding box center [461, 169] width 172 height 188
type textarea "mouse.moveDown()"
click at [447, 256] on span "Run" at bounding box center [448, 258] width 37 height 9
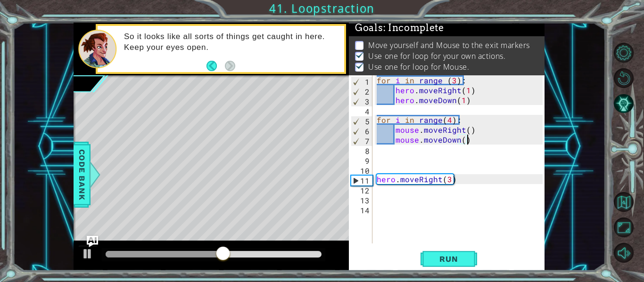
click at [393, 108] on div "for i in range ( 3 ) : hero . moveRight ( 1 ) hero . moveDown ( 1 ) for i in ra…" at bounding box center [461, 169] width 172 height 188
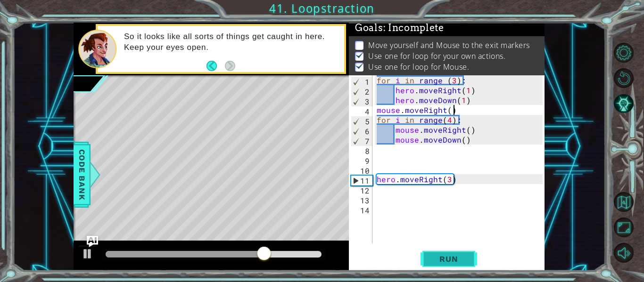
click at [428, 264] on button "Run" at bounding box center [448, 259] width 57 height 19
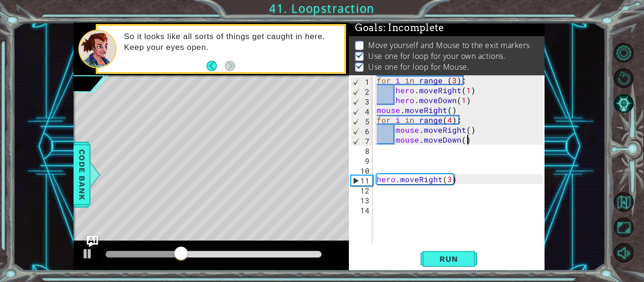
click at [473, 140] on div "for i in range ( 3 ) : hero . moveRight ( 1 ) hero . moveDown ( 1 ) mouse . mov…" at bounding box center [461, 169] width 172 height 188
type textarea "mouse.moveDown()"
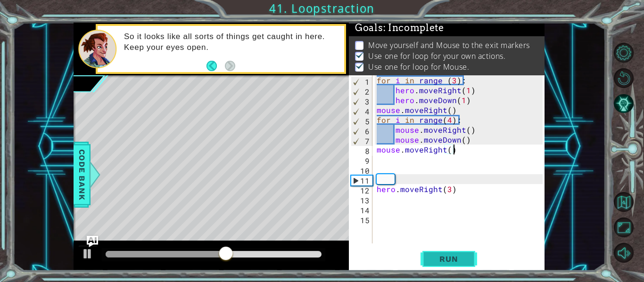
type textarea "mouse.moveRight()"
click at [428, 262] on button "Run" at bounding box center [448, 259] width 57 height 19
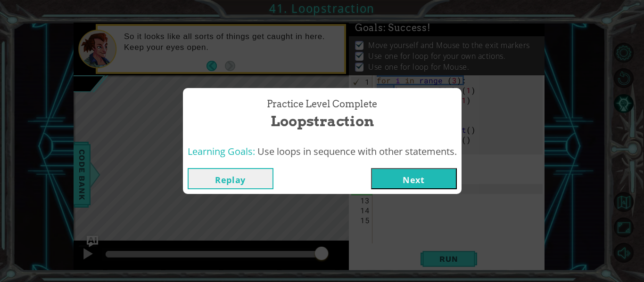
click at [423, 183] on button "Next" at bounding box center [414, 178] width 86 height 21
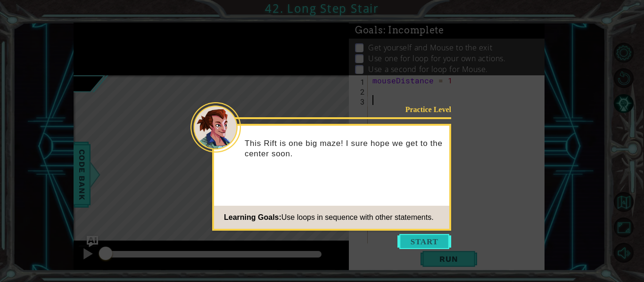
click at [411, 241] on button "Start" at bounding box center [424, 241] width 54 height 15
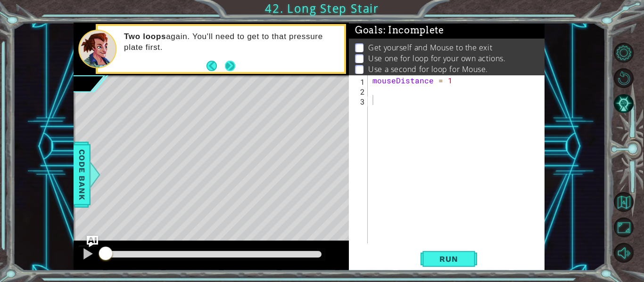
click at [225, 63] on button "Next" at bounding box center [230, 66] width 10 height 10
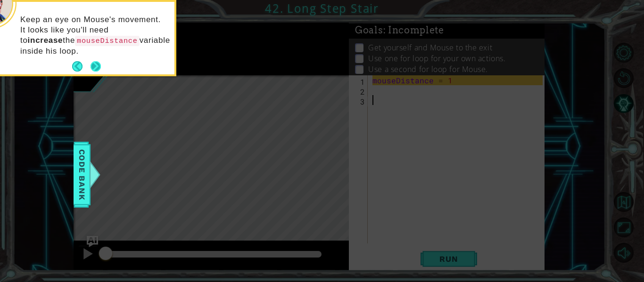
click at [99, 65] on button "Next" at bounding box center [95, 66] width 10 height 10
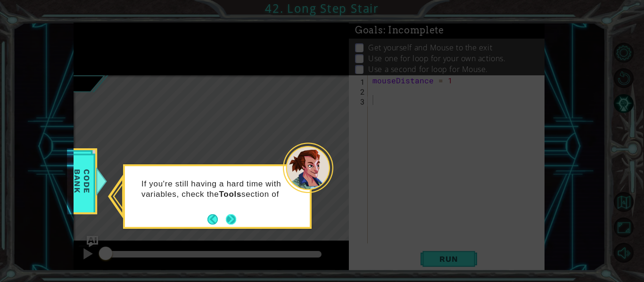
click at [230, 219] on button "Next" at bounding box center [231, 219] width 10 height 10
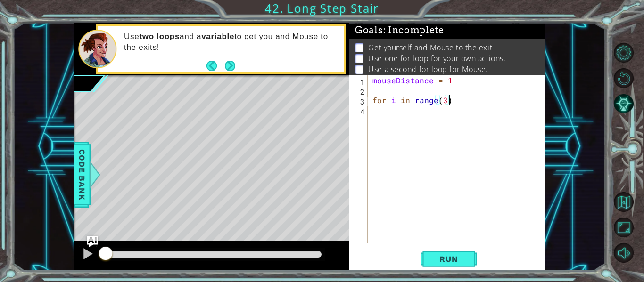
scroll to position [0, 5]
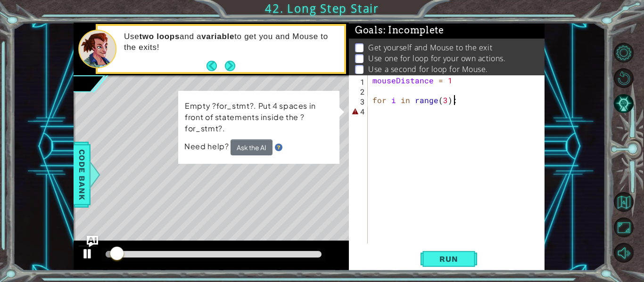
type textarea "for i in range(3):"
click at [82, 255] on div at bounding box center [88, 254] width 12 height 12
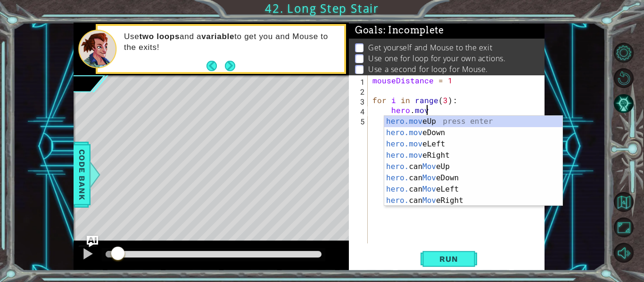
scroll to position [0, 3]
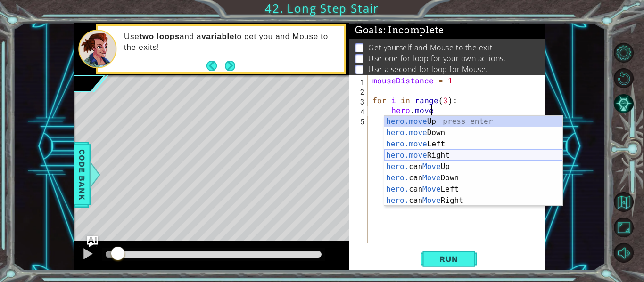
click at [458, 156] on div "hero.move Up press enter hero.move Down press enter hero.move Left press enter …" at bounding box center [473, 172] width 178 height 113
type textarea "hero.moveRight(1)"
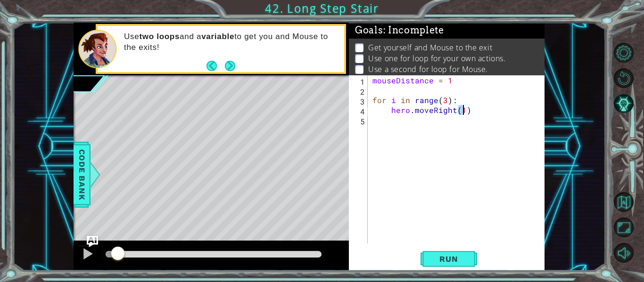
click at [472, 114] on div "mouseDistance = 1 for i in range ( 3 ) : hero . moveRight ( 1 )" at bounding box center [458, 169] width 177 height 188
type textarea "hero.moveUp(1)"
click at [443, 268] on button "Run" at bounding box center [448, 259] width 57 height 19
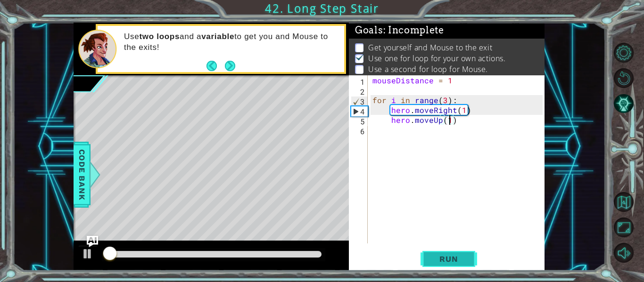
scroll to position [8, 0]
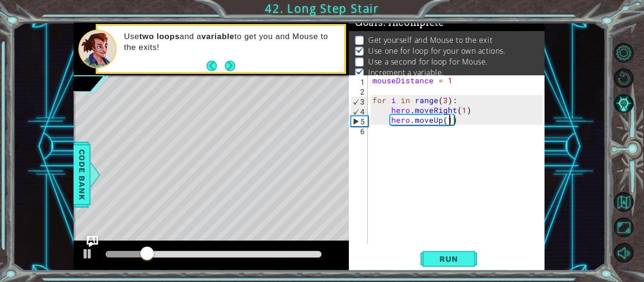
click at [464, 122] on div "mouseDistance = 1 for i in range ( 3 ) : hero . moveRight ( 1 ) hero . moveUp (…" at bounding box center [458, 169] width 177 height 188
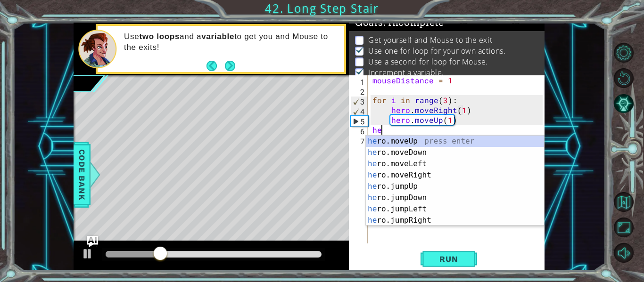
scroll to position [0, 0]
type textarea "hero"
paste textarea "Code Area"
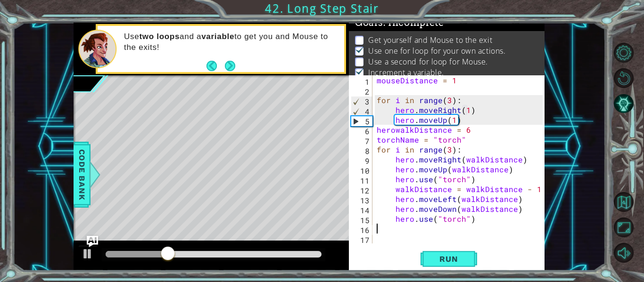
scroll to position [0, 0]
drag, startPoint x: 374, startPoint y: 128, endPoint x: 427, endPoint y: 149, distance: 57.6
click at [427, 149] on div "1 2 3 4 5 6 7 8 9 10 11 12 13 14 15 16 17 mouseDistance = 1 for i in range ( 3 …" at bounding box center [446, 159] width 194 height 168
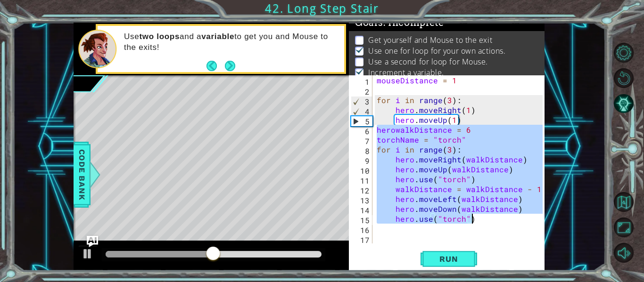
drag, startPoint x: 377, startPoint y: 129, endPoint x: 543, endPoint y: 217, distance: 187.6
click at [543, 217] on div "1 2 3 4 5 6 7 8 9 10 11 12 13 14 15 16 17 mouseDistance = 1 for i in range ( 3 …" at bounding box center [447, 173] width 196 height 196
type textarea "hero.moveDown(walkDistance) hero.use("torch")"
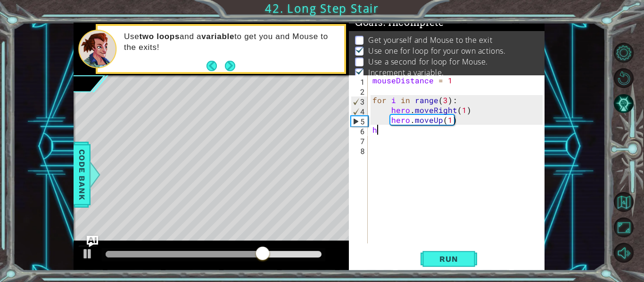
click at [378, 130] on div "mouseDistance = 1 for i in range ( 3 ) : hero . moveRight ( 1 ) hero . moveUp (…" at bounding box center [458, 169] width 177 height 188
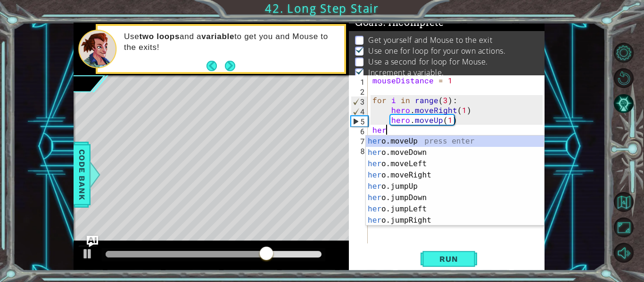
scroll to position [0, 0]
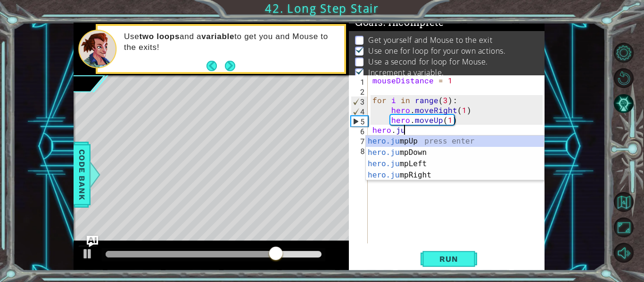
type textarea "hero.jum"
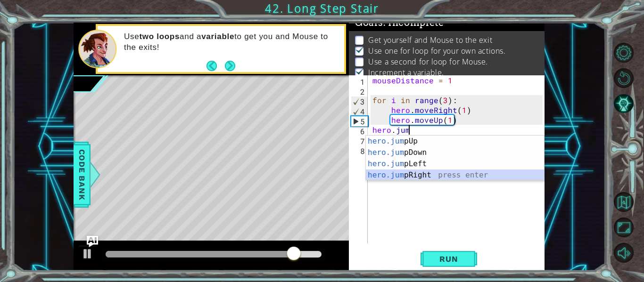
click at [404, 175] on div "hero.jum pUp press enter hero.jum pDown press enter hero.jum pLeft press enter …" at bounding box center [455, 170] width 178 height 68
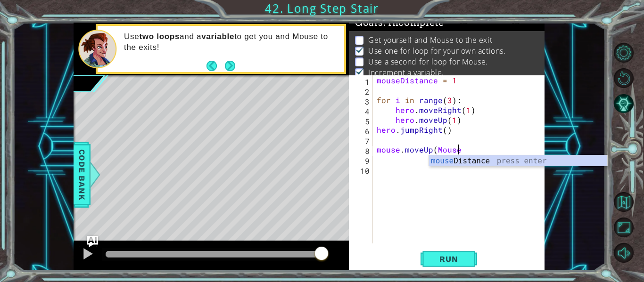
scroll to position [0, 5]
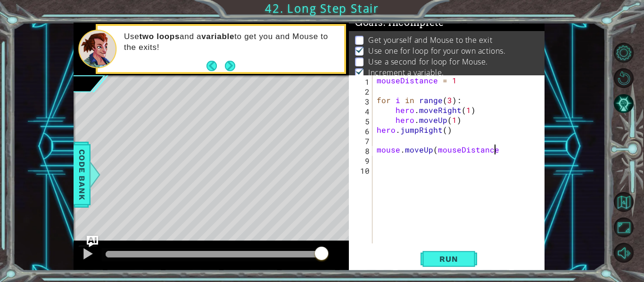
type textarea "mouse.moveUp(mouseDistance)"
click at [377, 143] on div "mouseDistance = 1 for i in range ( 3 ) : hero . moveRight ( 1 ) hero . moveUp (…" at bounding box center [461, 169] width 172 height 188
type textarea "for i in range(4)"
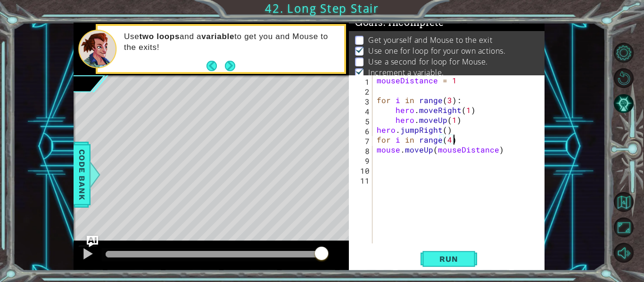
scroll to position [0, 5]
click at [375, 148] on div "mouseDistance = 1 for i in range ( 3 ) : hero . moveRight ( 1 ) hero . moveUp (…" at bounding box center [461, 169] width 172 height 188
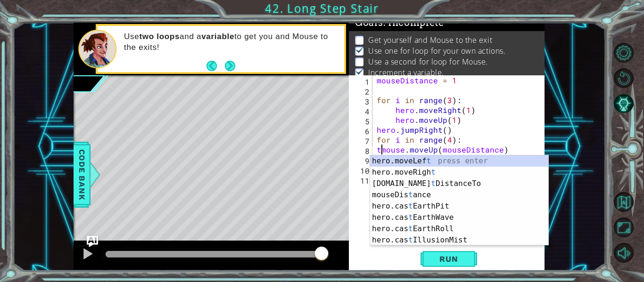
scroll to position [0, 0]
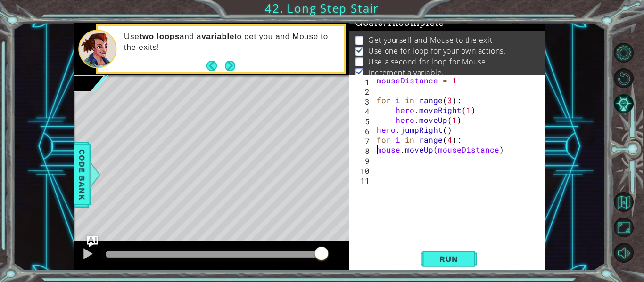
click at [493, 152] on div "mouseDistance = 1 for i in range ( 3 ) : hero . moveRight ( 1 ) hero . moveUp (…" at bounding box center [461, 169] width 172 height 188
click at [376, 149] on div "mouseDistance = 1 for i in range ( 3 ) : hero . moveRight ( 1 ) hero . moveUp (…" at bounding box center [461, 169] width 172 height 188
type textarea "mouse.moveUp()"
click at [465, 151] on div "mouseDistance = 1 for i in range ( 3 ) : hero . moveRight ( 1 ) hero . moveUp (…" at bounding box center [461, 169] width 172 height 188
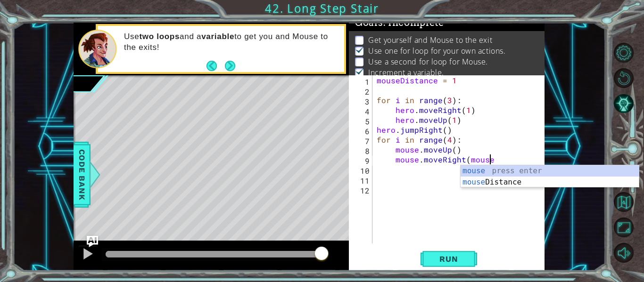
scroll to position [0, 7]
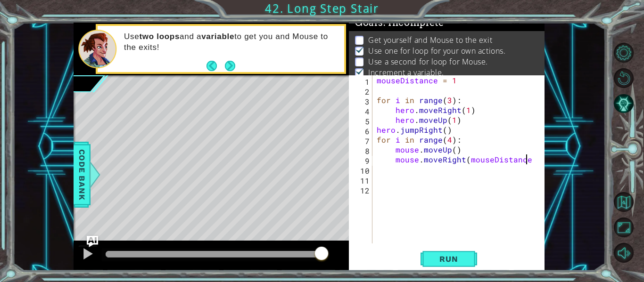
type textarea "mouse.moveRight(mouseDistance)"
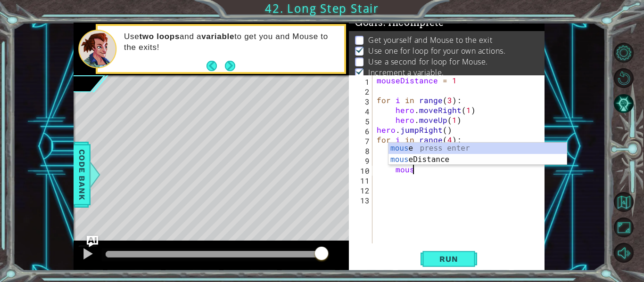
scroll to position [0, 2]
click at [436, 160] on div "mous e press enter mous eDistance press enter" at bounding box center [477, 165] width 178 height 45
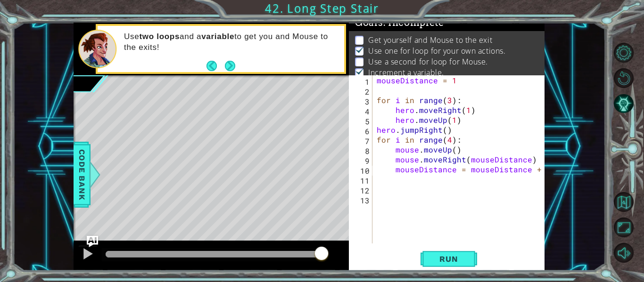
scroll to position [0, 10]
type textarea "mouseDistance = mouseDistance + 1"
click at [435, 254] on span "Run" at bounding box center [448, 258] width 37 height 9
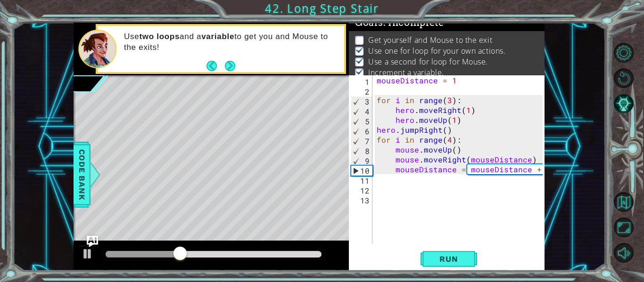
click at [376, 192] on div "mouseDistance = 1 for i in range ( 3 ) : hero . moveRight ( 1 ) hero . moveUp (…" at bounding box center [461, 169] width 172 height 188
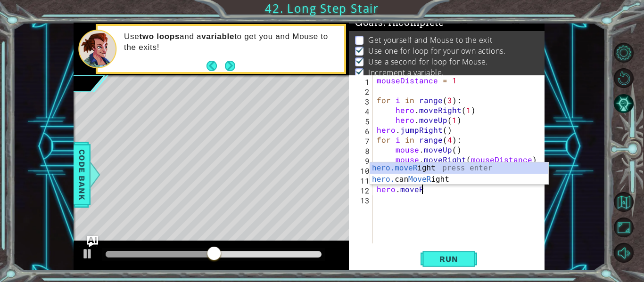
scroll to position [0, 2]
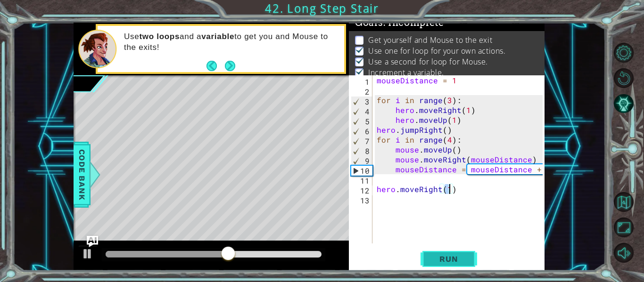
type textarea "hero.moveRight(1)"
click at [457, 259] on span "Run" at bounding box center [448, 258] width 37 height 9
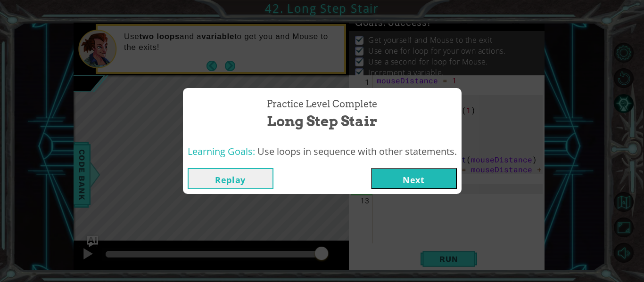
click at [405, 169] on button "Next" at bounding box center [414, 178] width 86 height 21
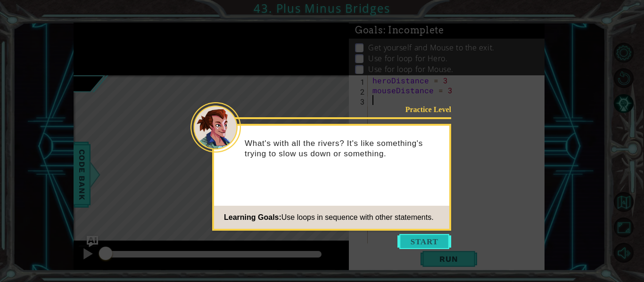
click at [438, 236] on button "Start" at bounding box center [424, 241] width 54 height 15
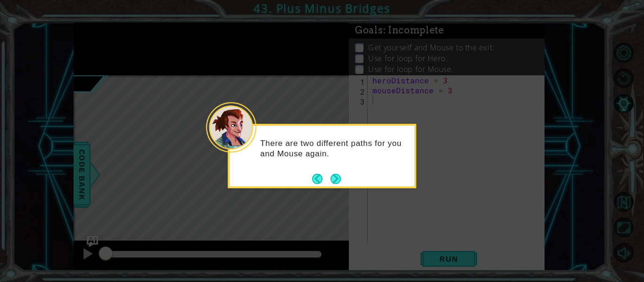
click at [438, 236] on icon at bounding box center [322, 141] width 644 height 282
click at [335, 172] on footer at bounding box center [326, 179] width 29 height 14
click at [334, 177] on button "Next" at bounding box center [335, 179] width 10 height 10
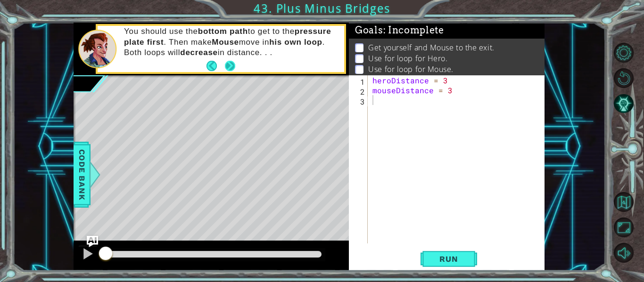
click at [228, 66] on button "Next" at bounding box center [230, 66] width 10 height 10
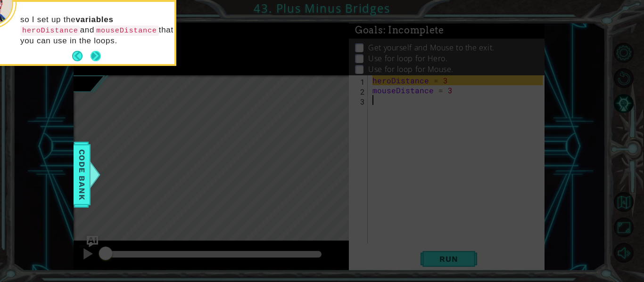
click at [100, 54] on button "Next" at bounding box center [95, 56] width 10 height 10
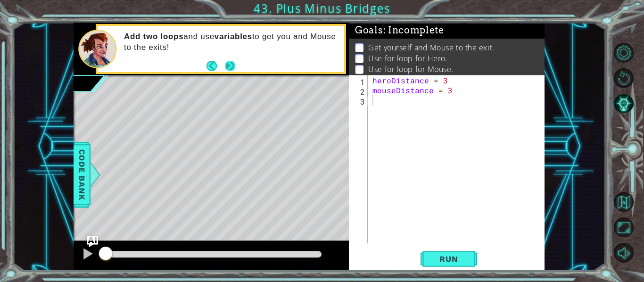
click at [231, 62] on button "Next" at bounding box center [230, 66] width 10 height 10
